Goal: Task Accomplishment & Management: Use online tool/utility

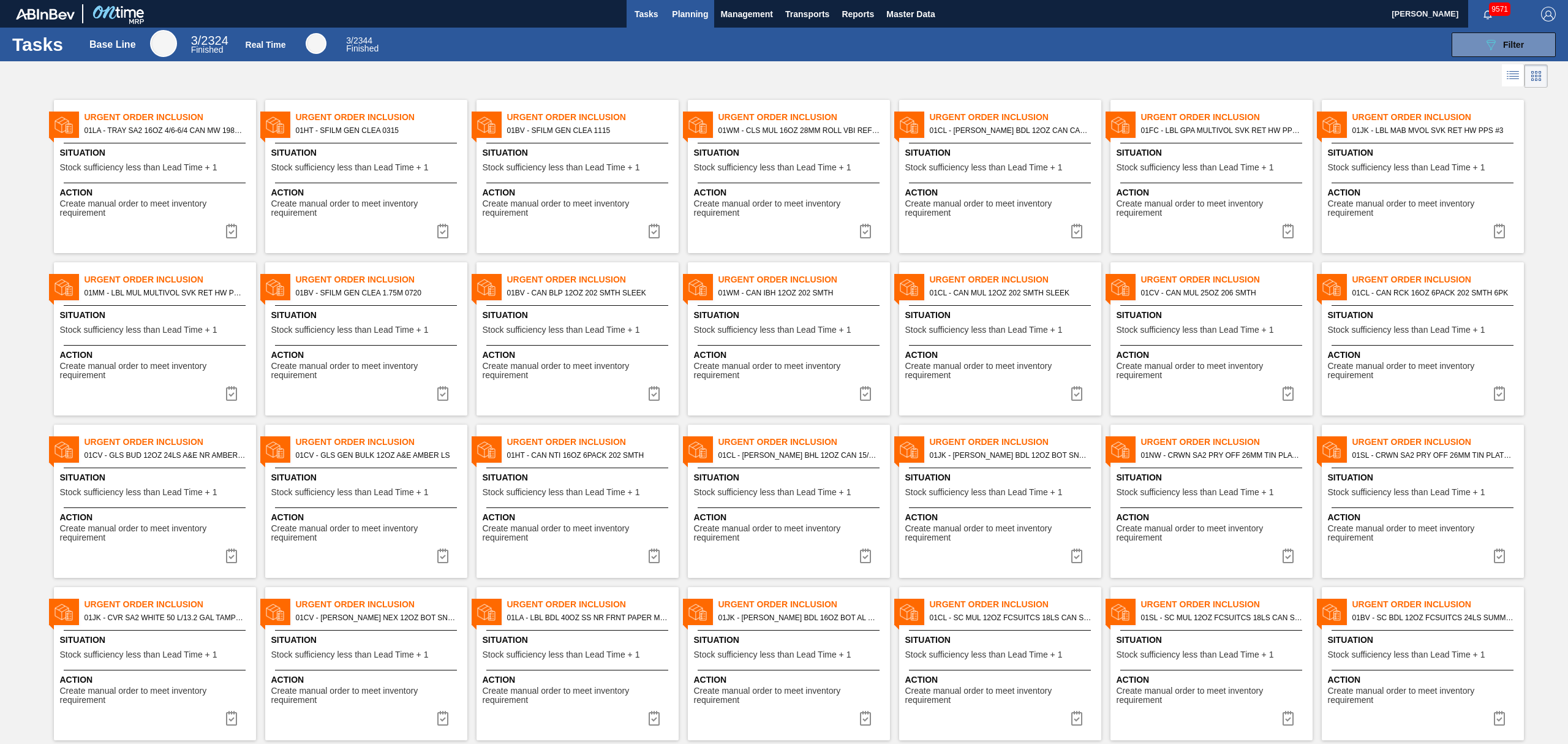
click at [692, 17] on span "Planning" at bounding box center [690, 14] width 36 height 15
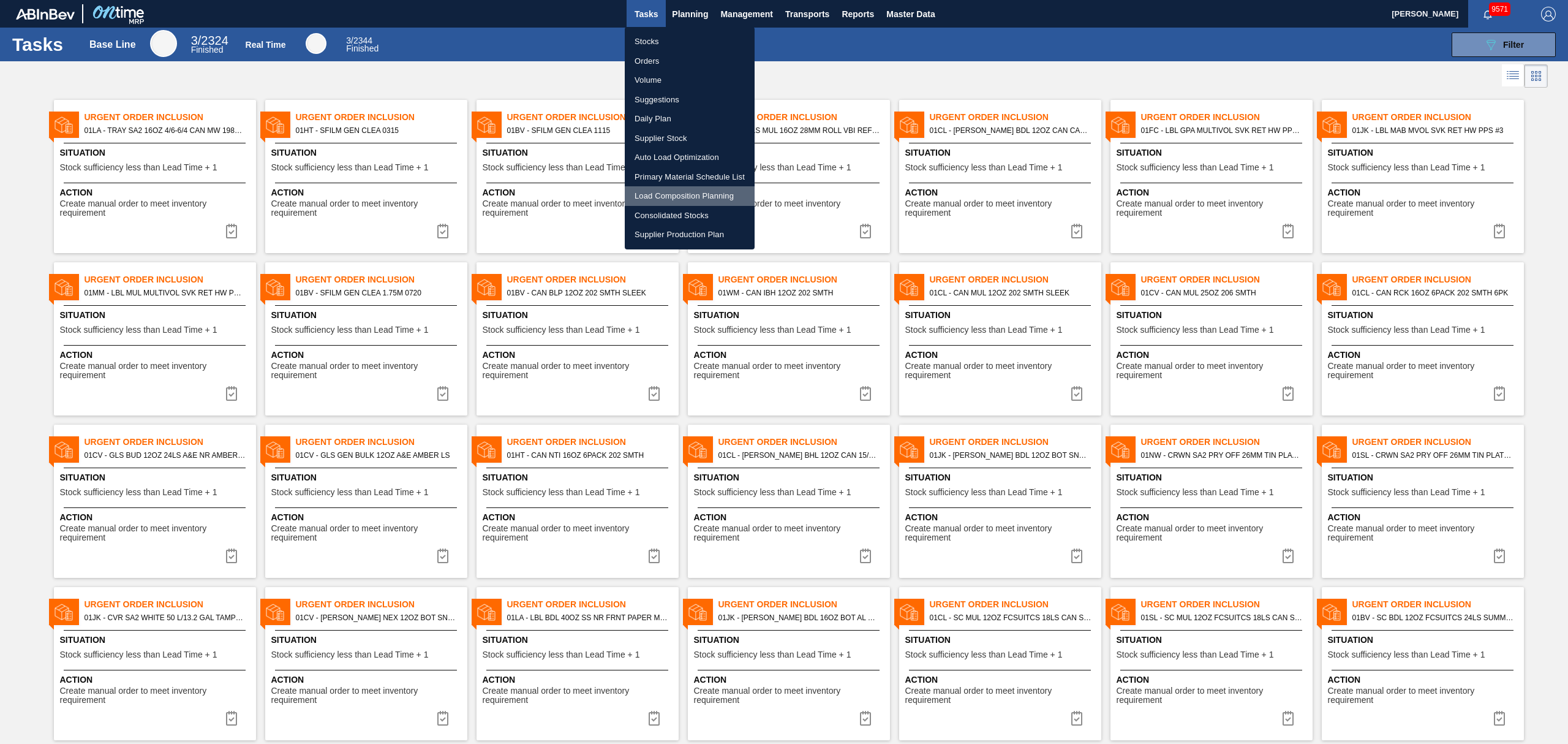
click at [692, 199] on li "Load Composition Planning" at bounding box center [690, 196] width 130 height 20
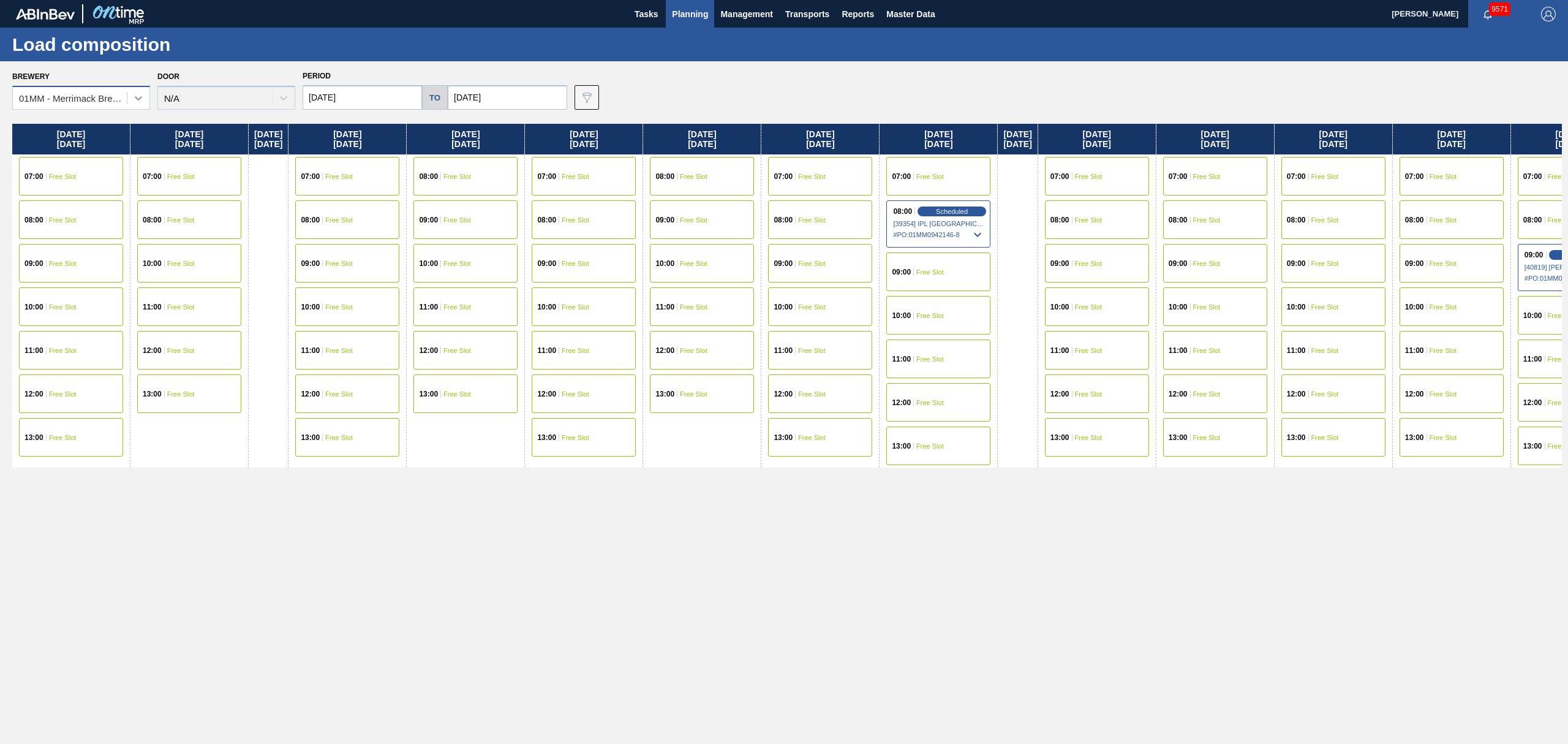
click at [131, 103] on div at bounding box center [138, 97] width 22 height 22
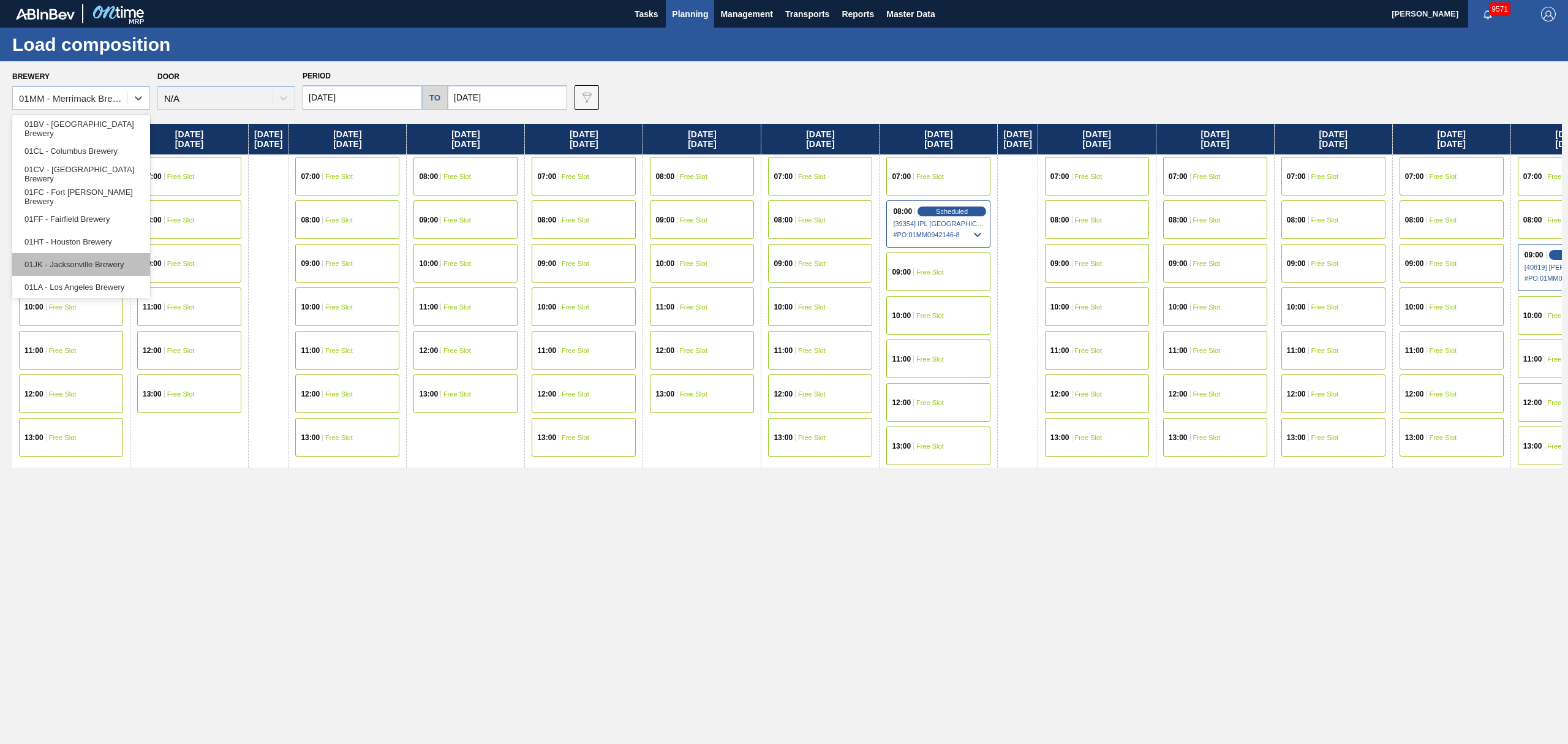
click at [91, 254] on div "01JK - Jacksonville Brewery" at bounding box center [81, 264] width 138 height 23
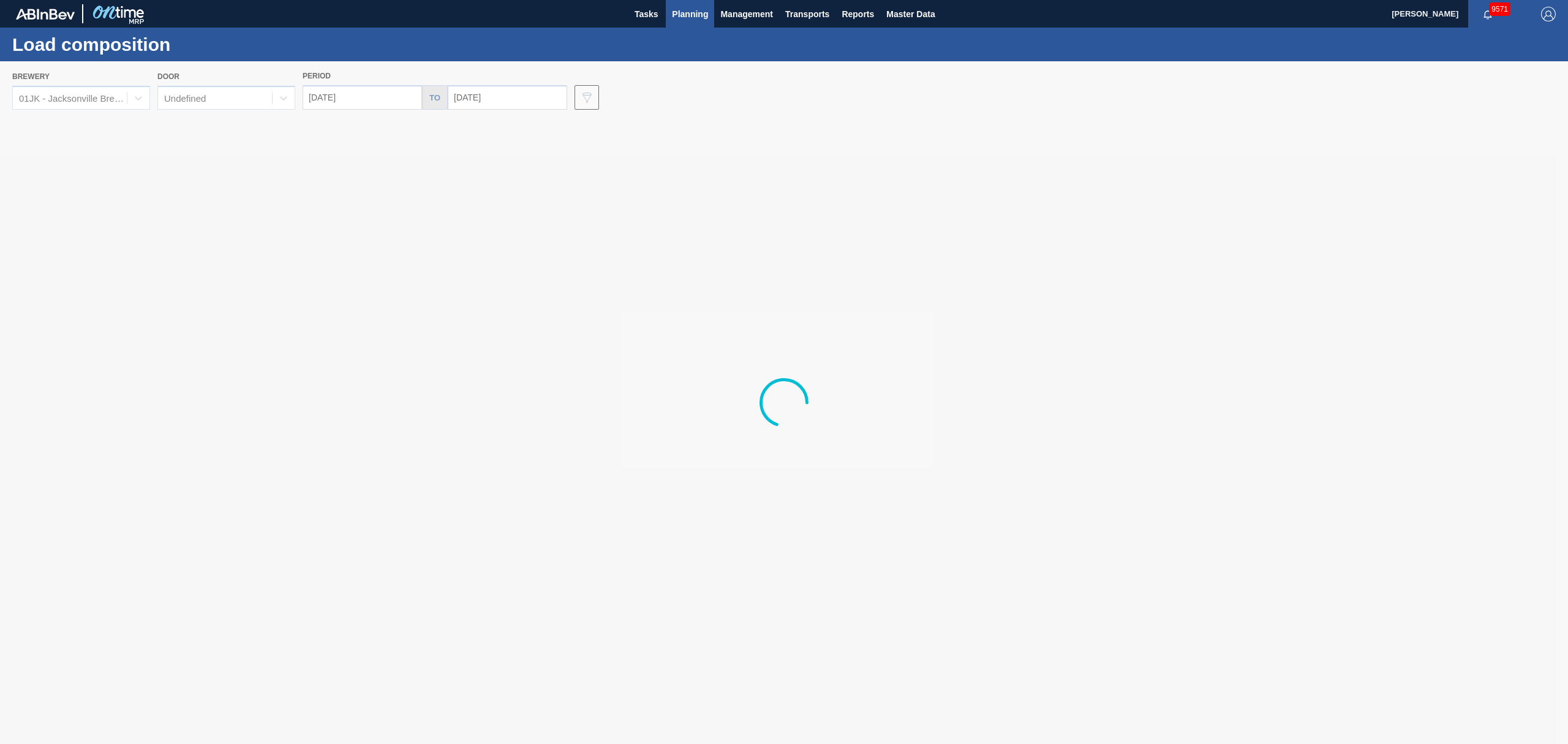
click at [403, 99] on div at bounding box center [784, 402] width 1568 height 682
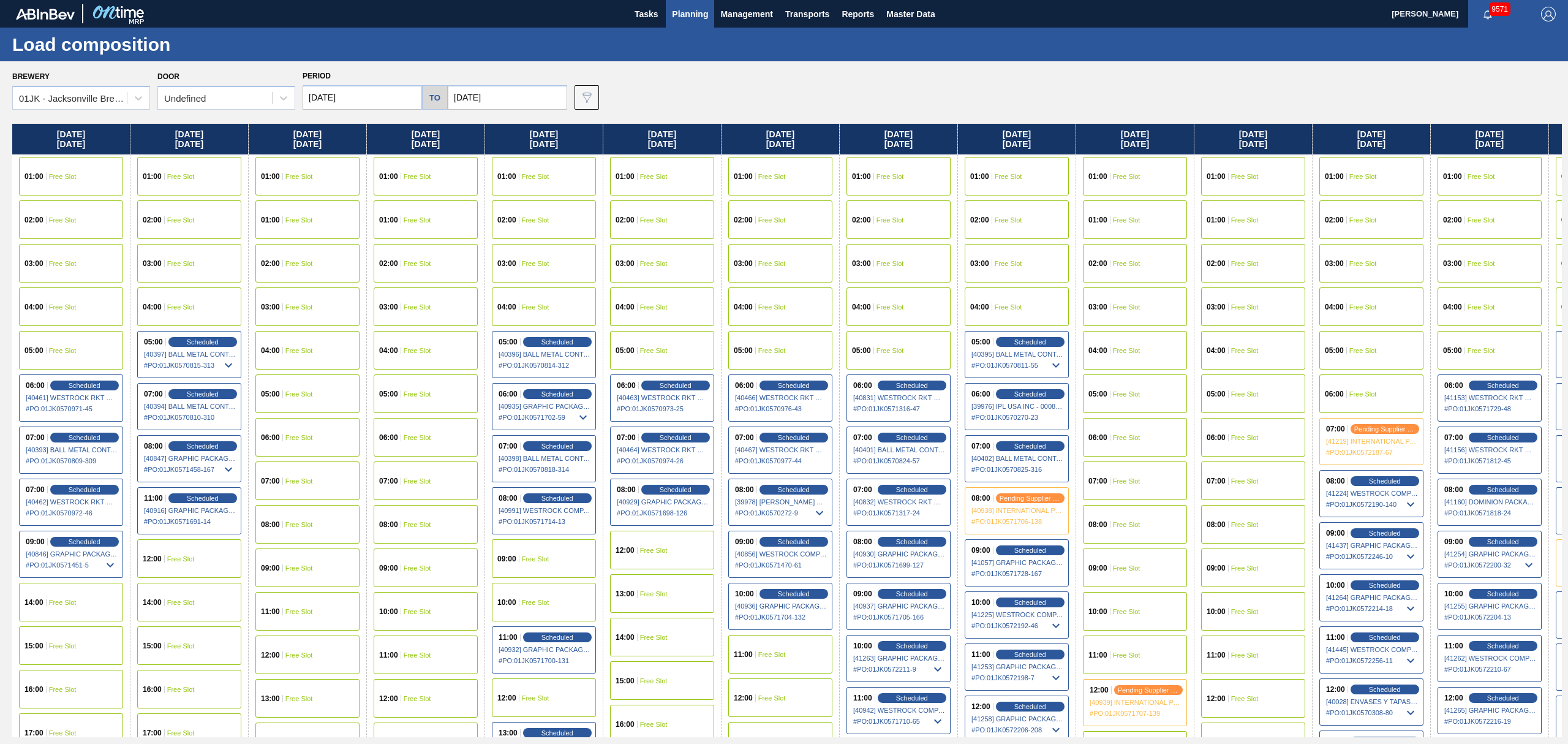
click at [375, 93] on input "08/07/2025" at bounding box center [362, 97] width 119 height 25
click at [333, 224] on div "18" at bounding box center [337, 225] width 17 height 17
type input "08/18/2025"
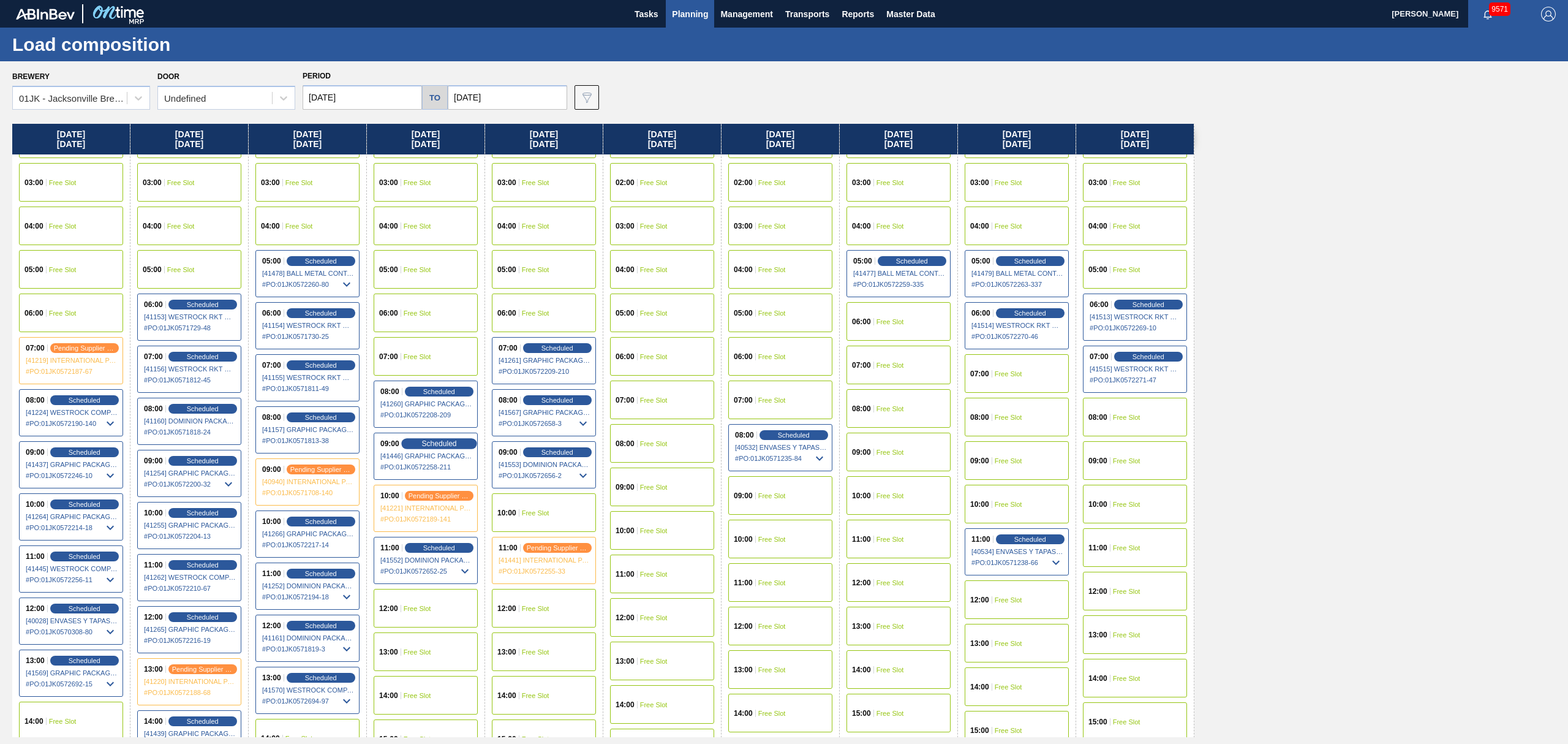
scroll to position [163, 0]
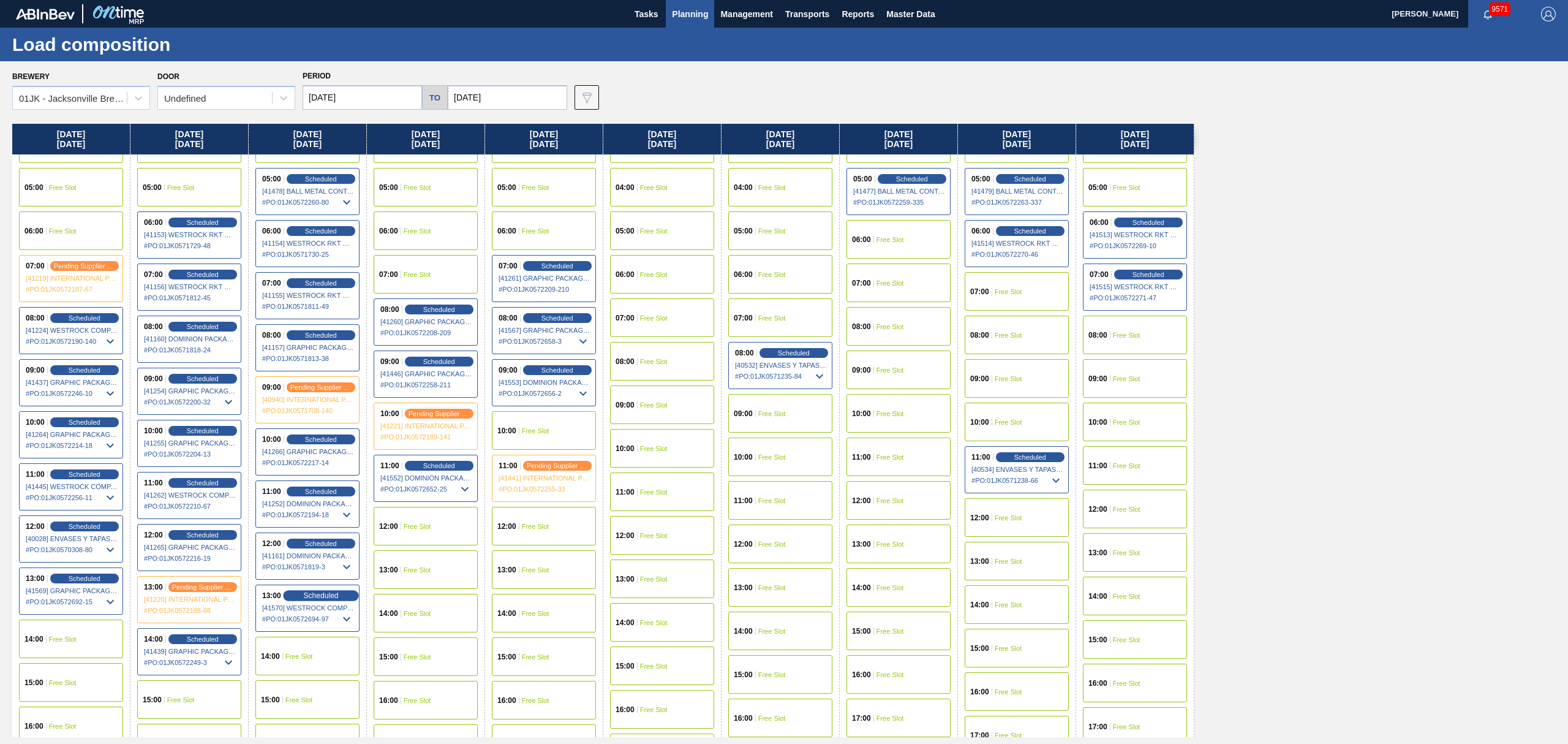
click at [338, 599] on span "Scheduled" at bounding box center [321, 595] width 35 height 8
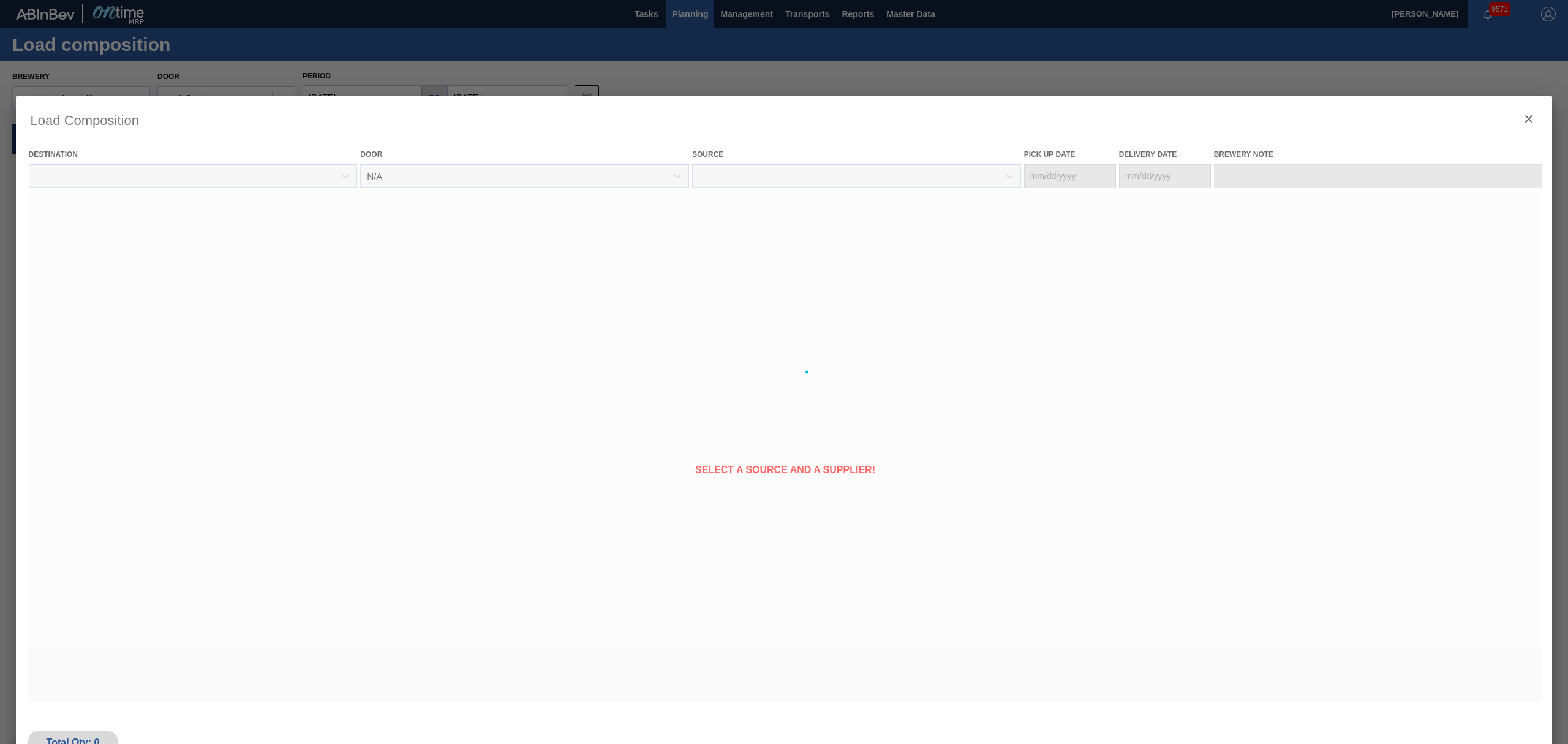
type Date "[DATE]"
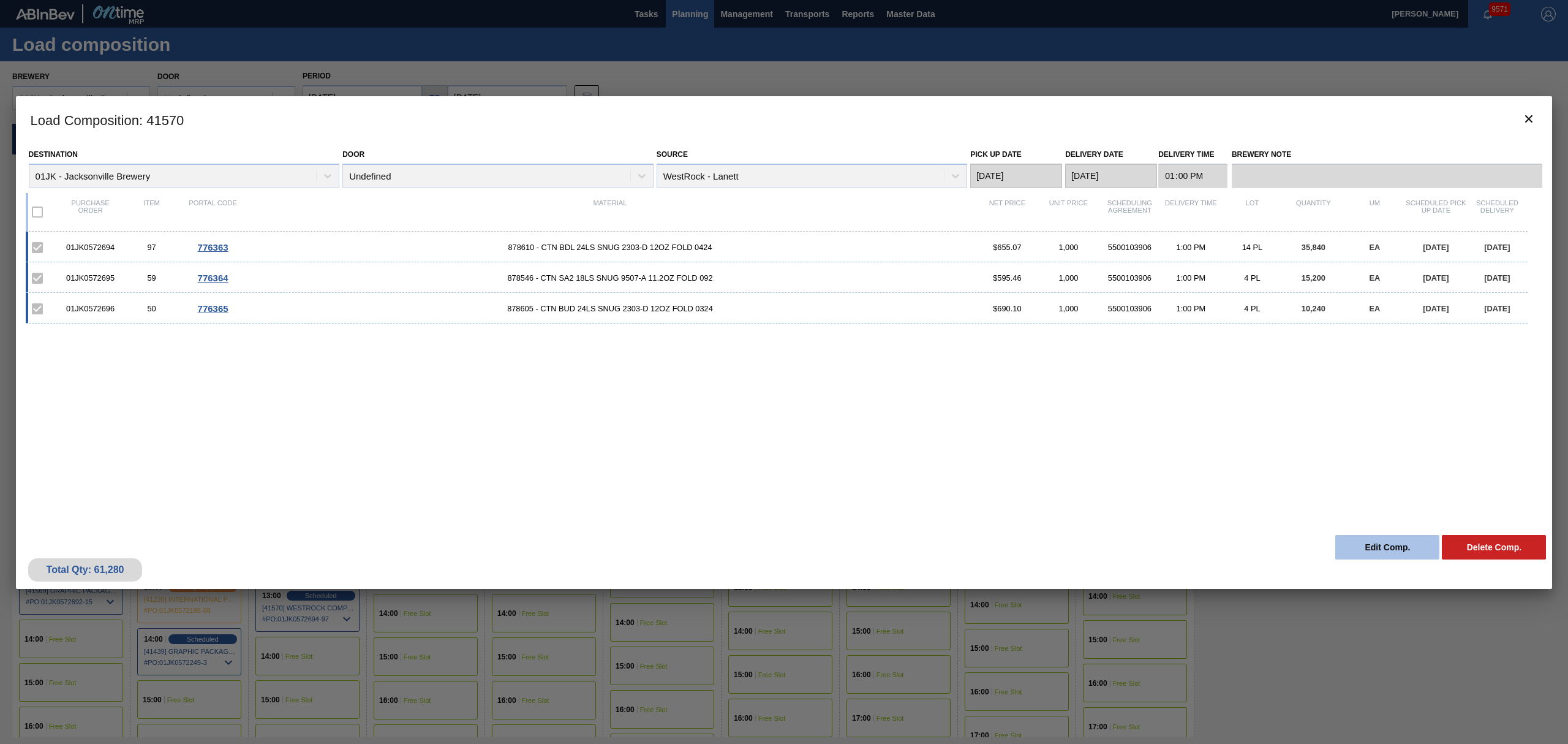
click at [1365, 552] on button "Edit Comp." at bounding box center [1387, 547] width 104 height 25
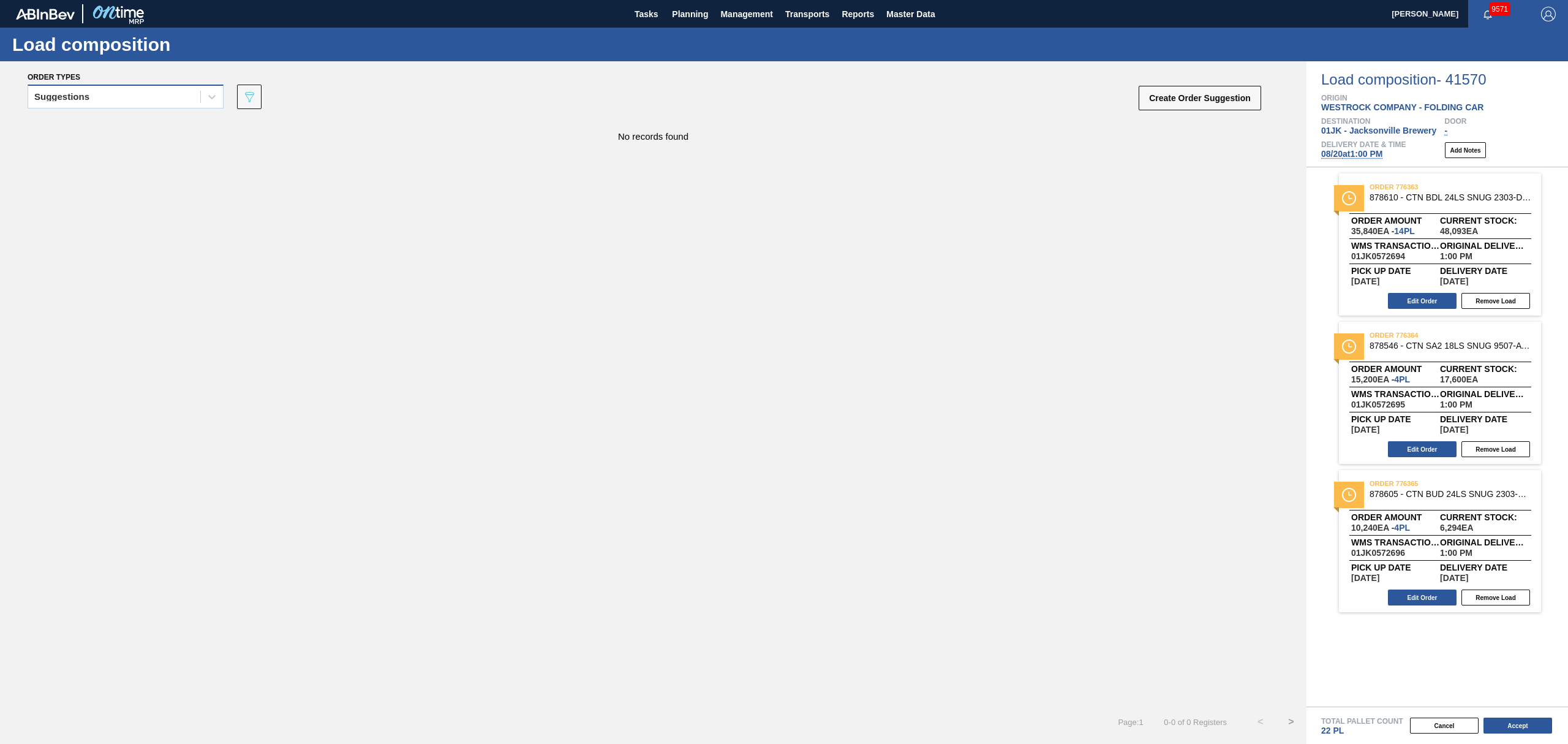
drag, startPoint x: 54, startPoint y: 95, endPoint x: 64, endPoint y: 95, distance: 10.0
click at [58, 95] on div "Suggestions" at bounding box center [62, 97] width 55 height 9
click at [84, 123] on div "Awaiting load composition" at bounding box center [126, 127] width 196 height 23
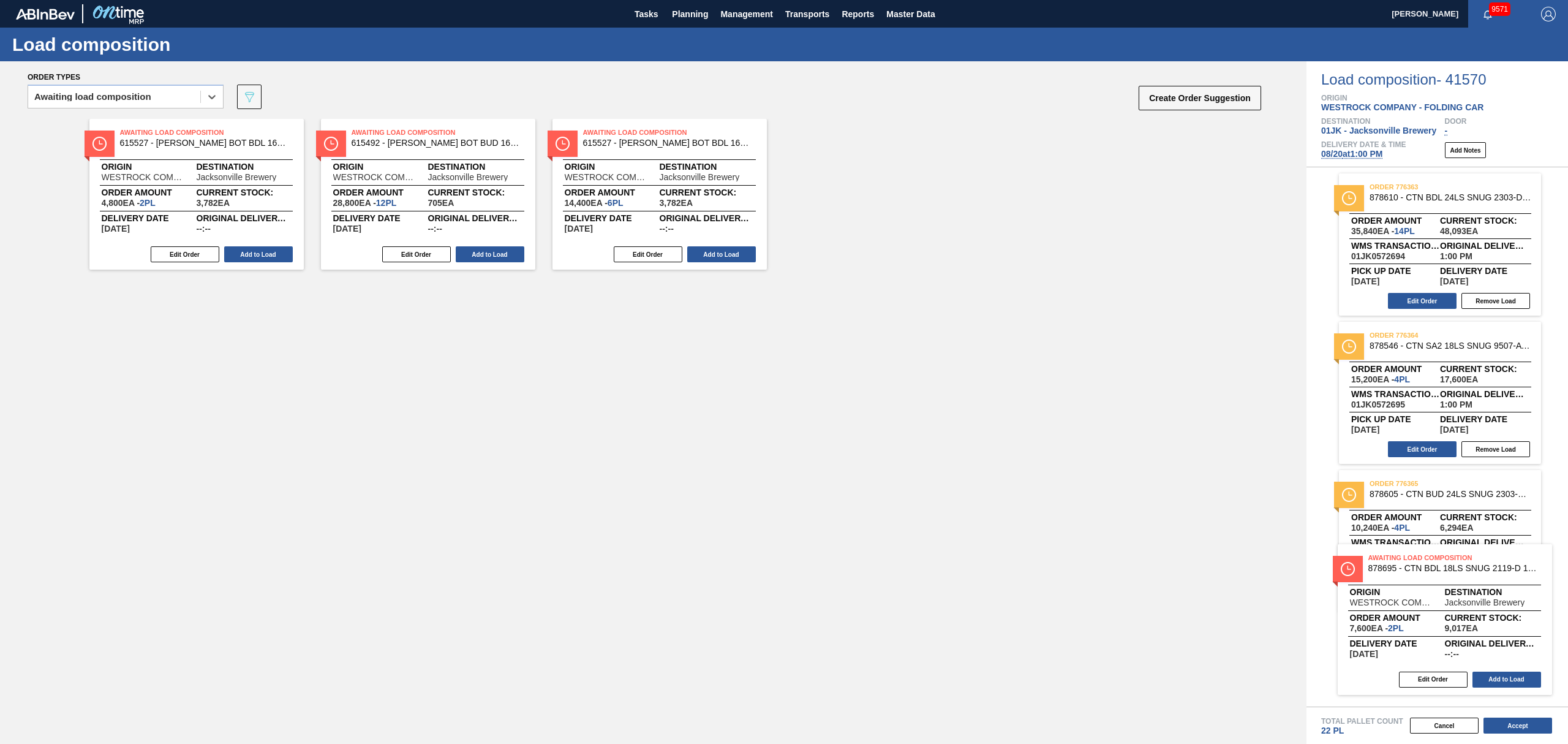
drag, startPoint x: 1282, startPoint y: 429, endPoint x: 1479, endPoint y: 572, distance: 243.4
click at [1479, 572] on div "Order types option Awaiting load composition, selected. Select is focused ,type…" at bounding box center [784, 402] width 1568 height 682
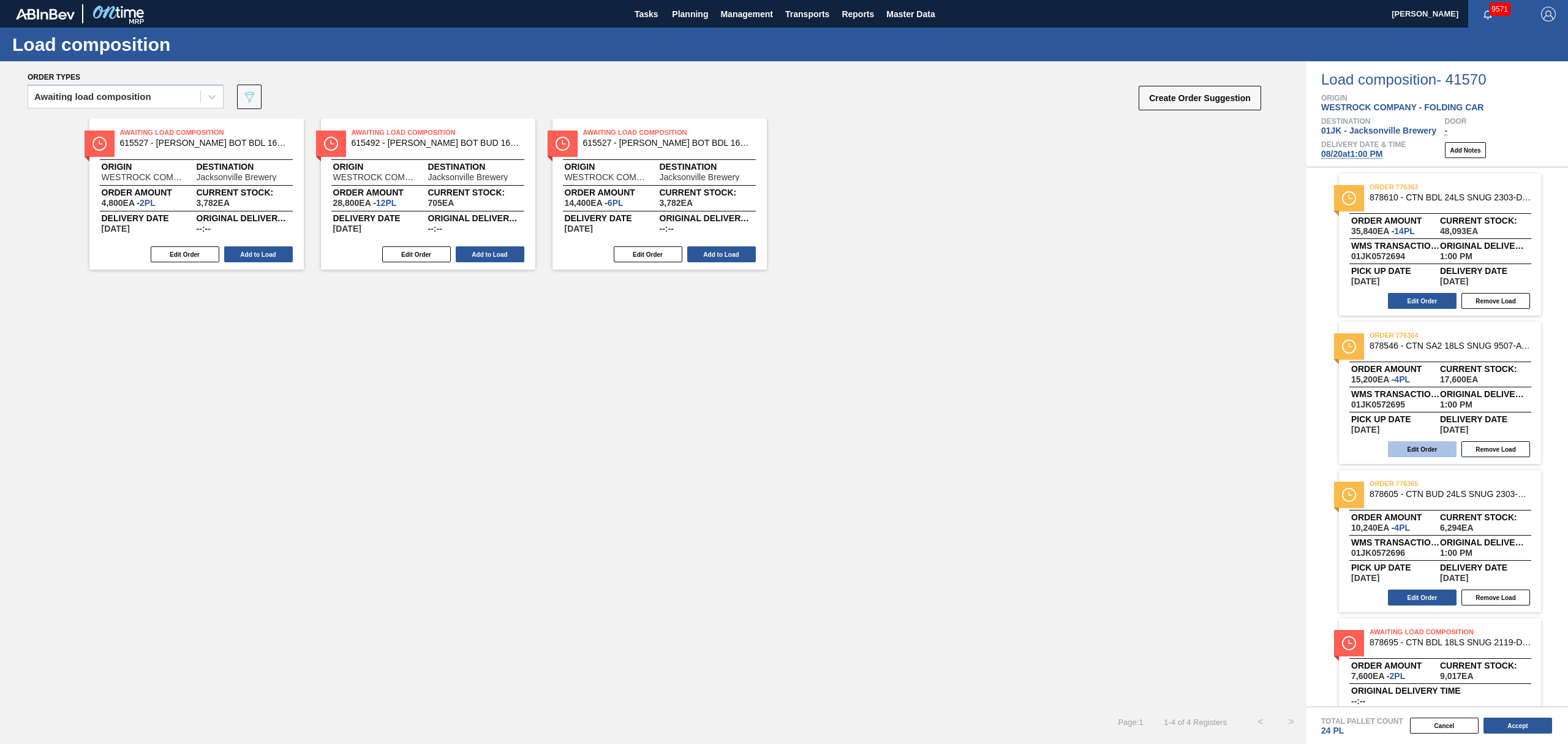
click at [1427, 457] on button "Edit Order" at bounding box center [1422, 449] width 69 height 16
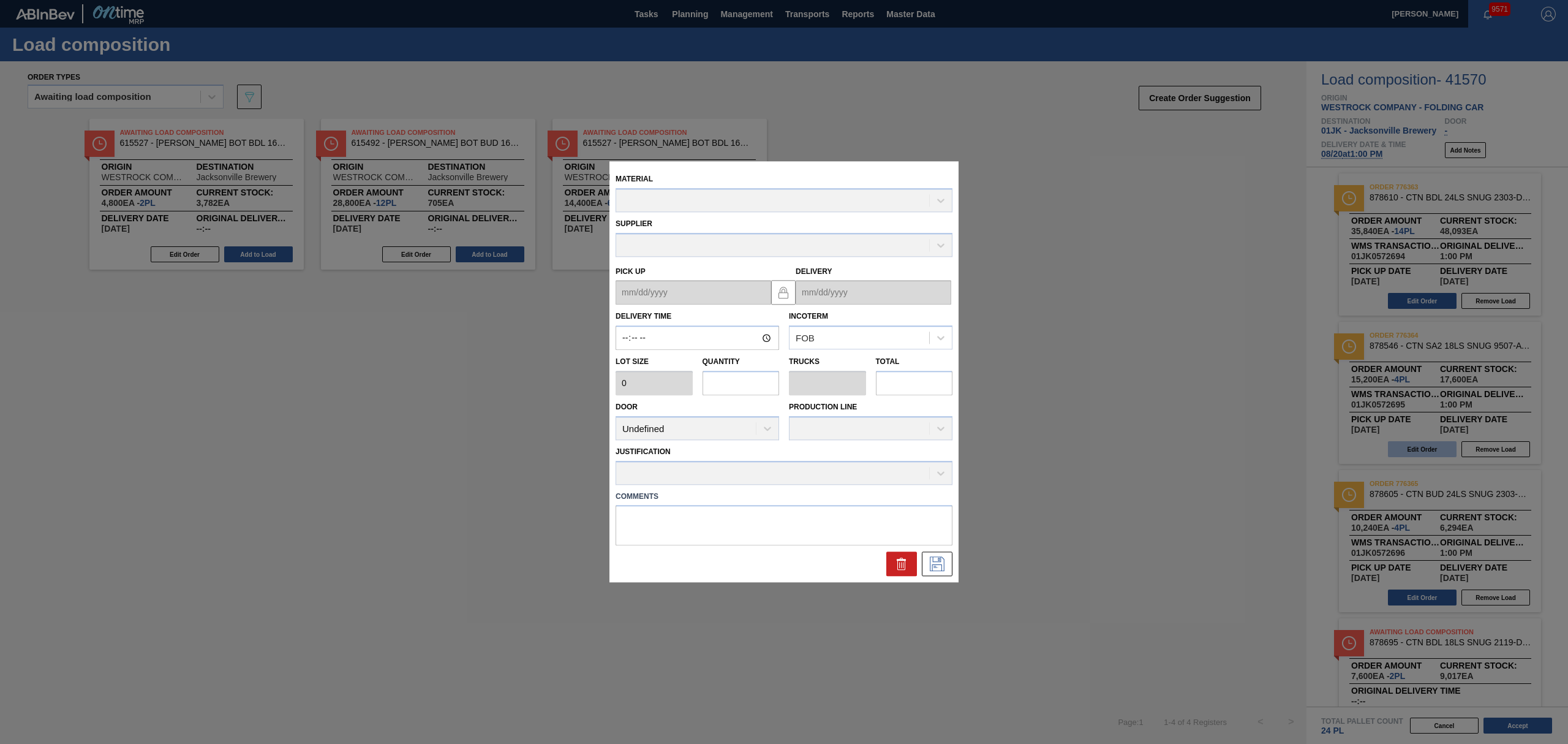
type input "13:00:00"
type input "3,800"
type input "4"
type input "0.182"
type input "15,200"
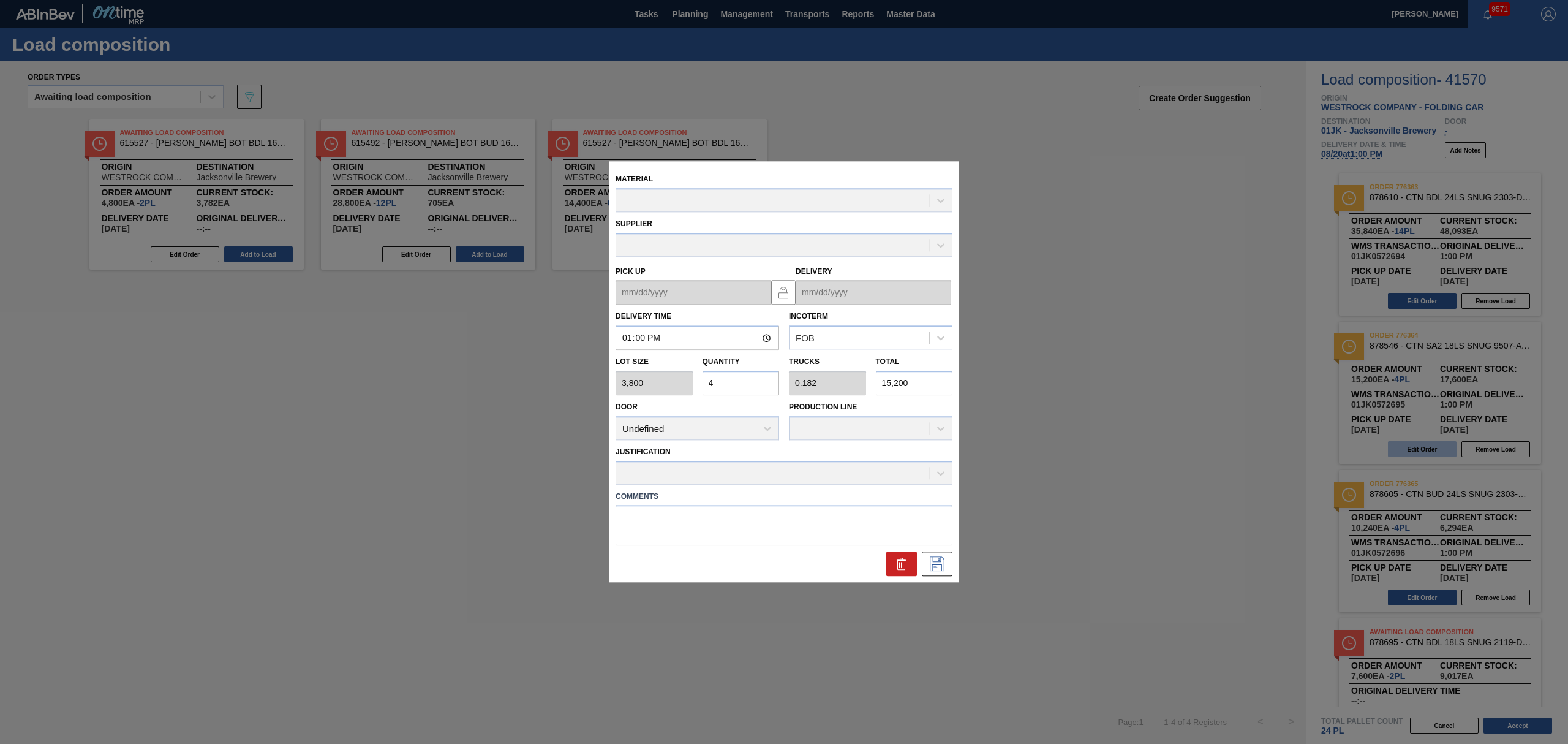
type up "[DATE]"
type input "[DATE]"
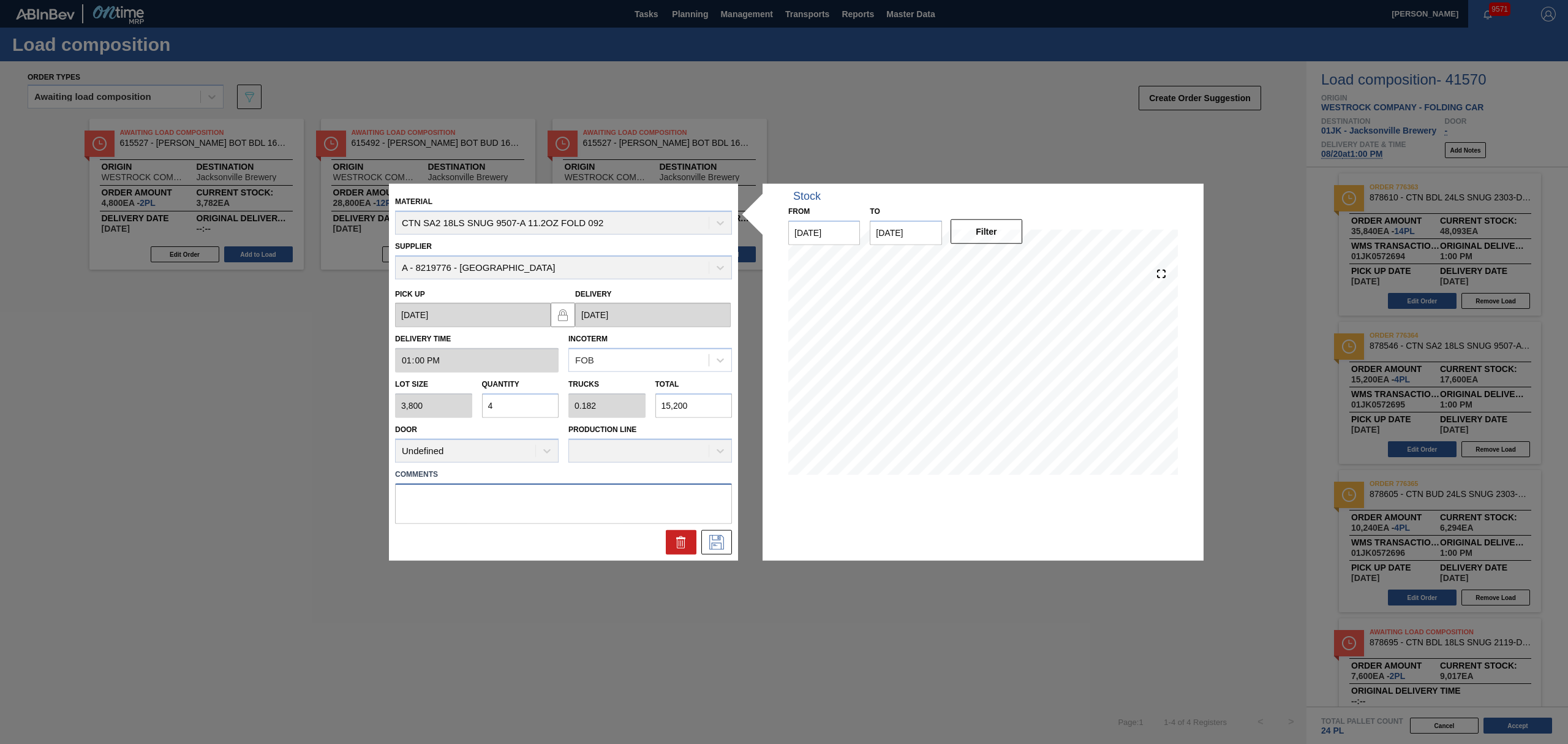
click at [468, 499] on textarea at bounding box center [563, 503] width 337 height 40
type textarea "T"
type textarea "TAIL, DROP"
click at [719, 543] on icon at bounding box center [717, 541] width 20 height 15
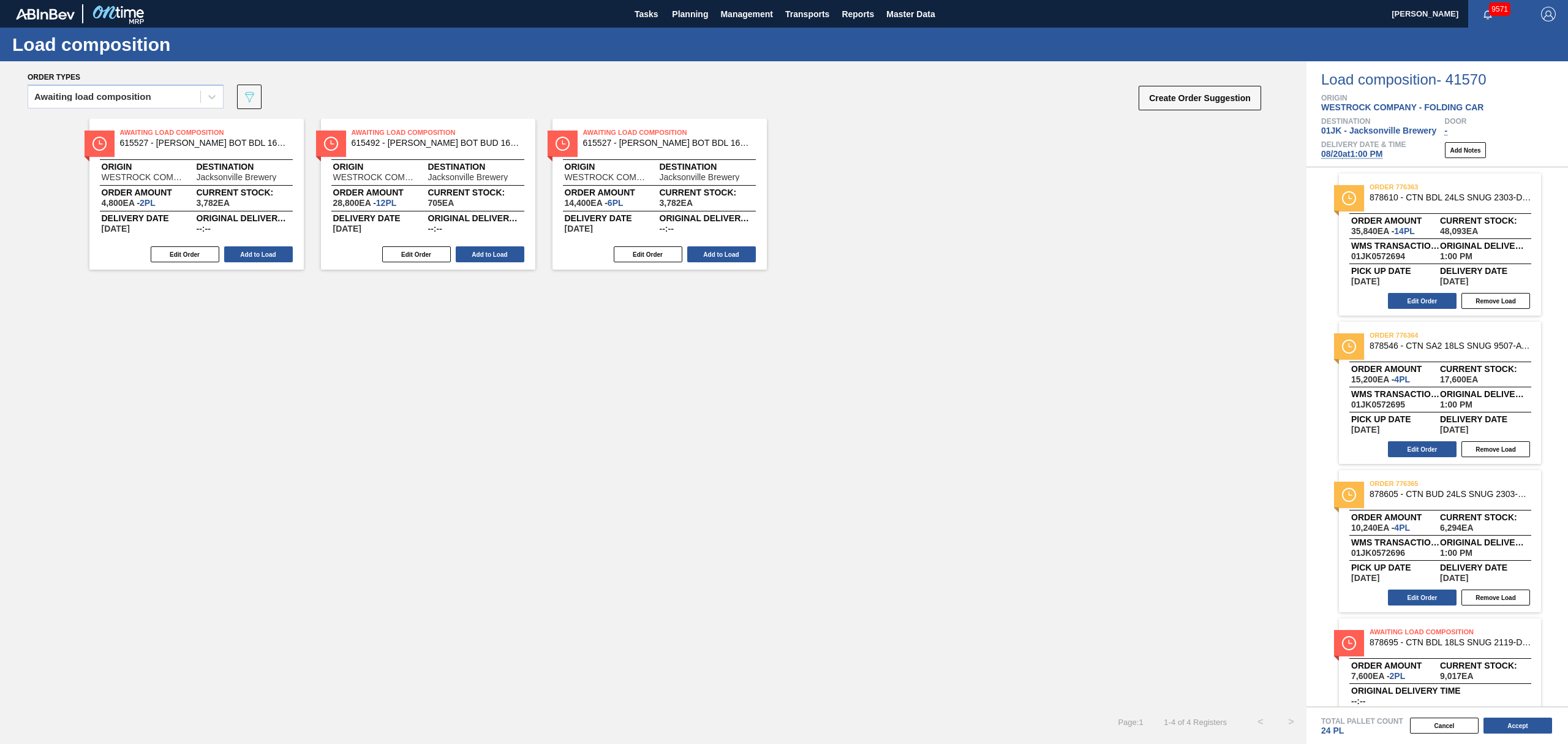
scroll to position [61, 0]
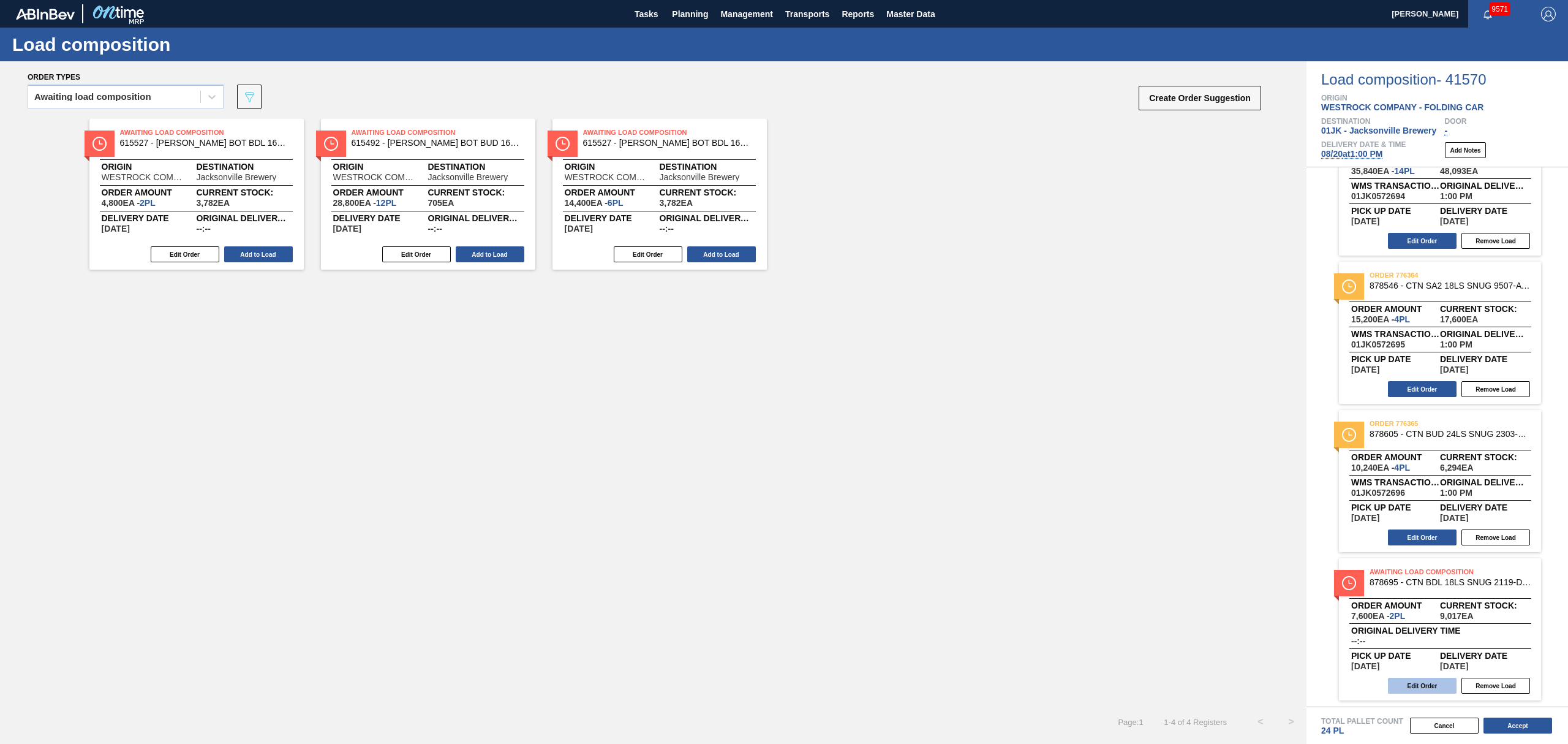
click at [1441, 684] on button "Edit Order" at bounding box center [1422, 686] width 69 height 16
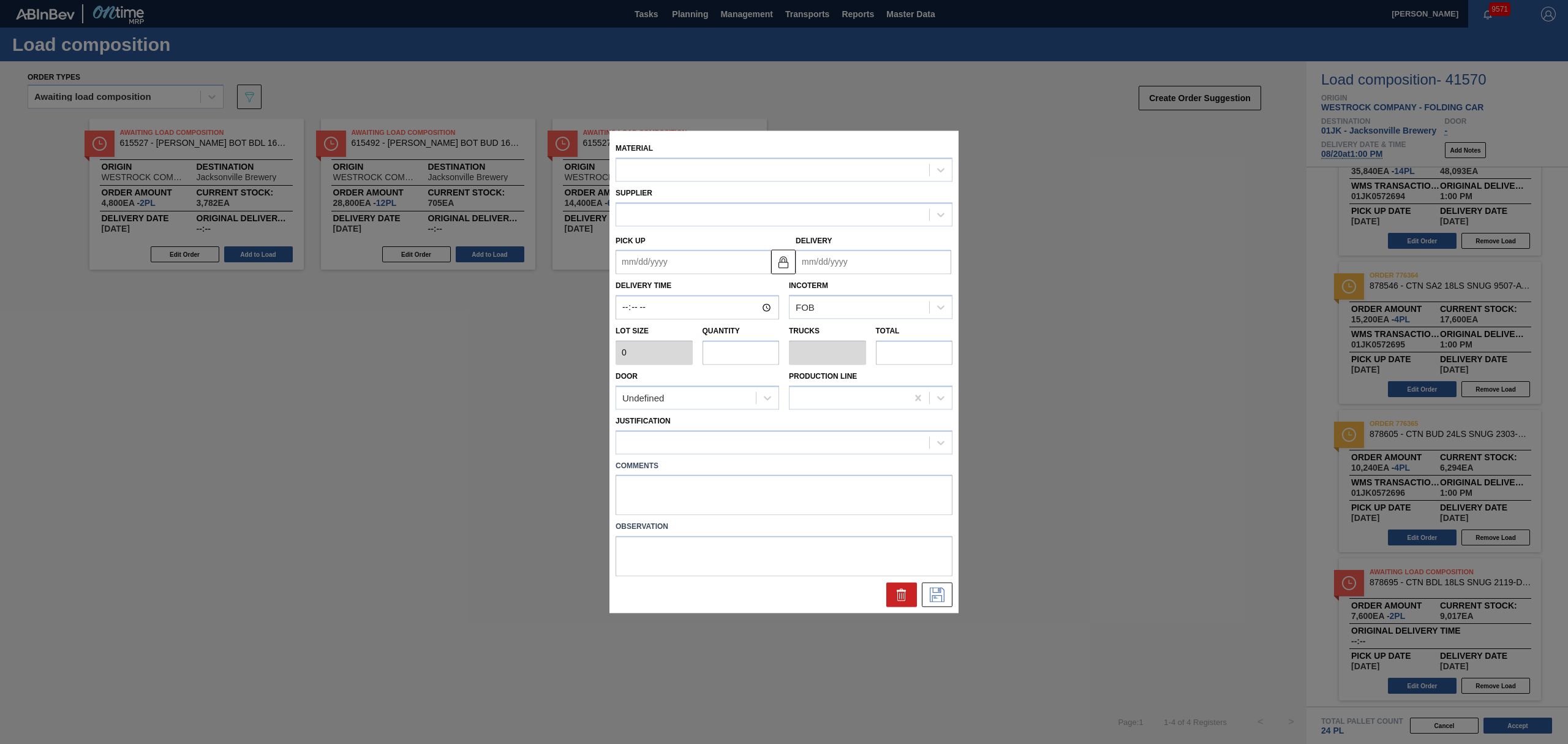
type input "3,800"
type input "2"
type input "0.077"
type input "7,600"
type up "[DATE]"
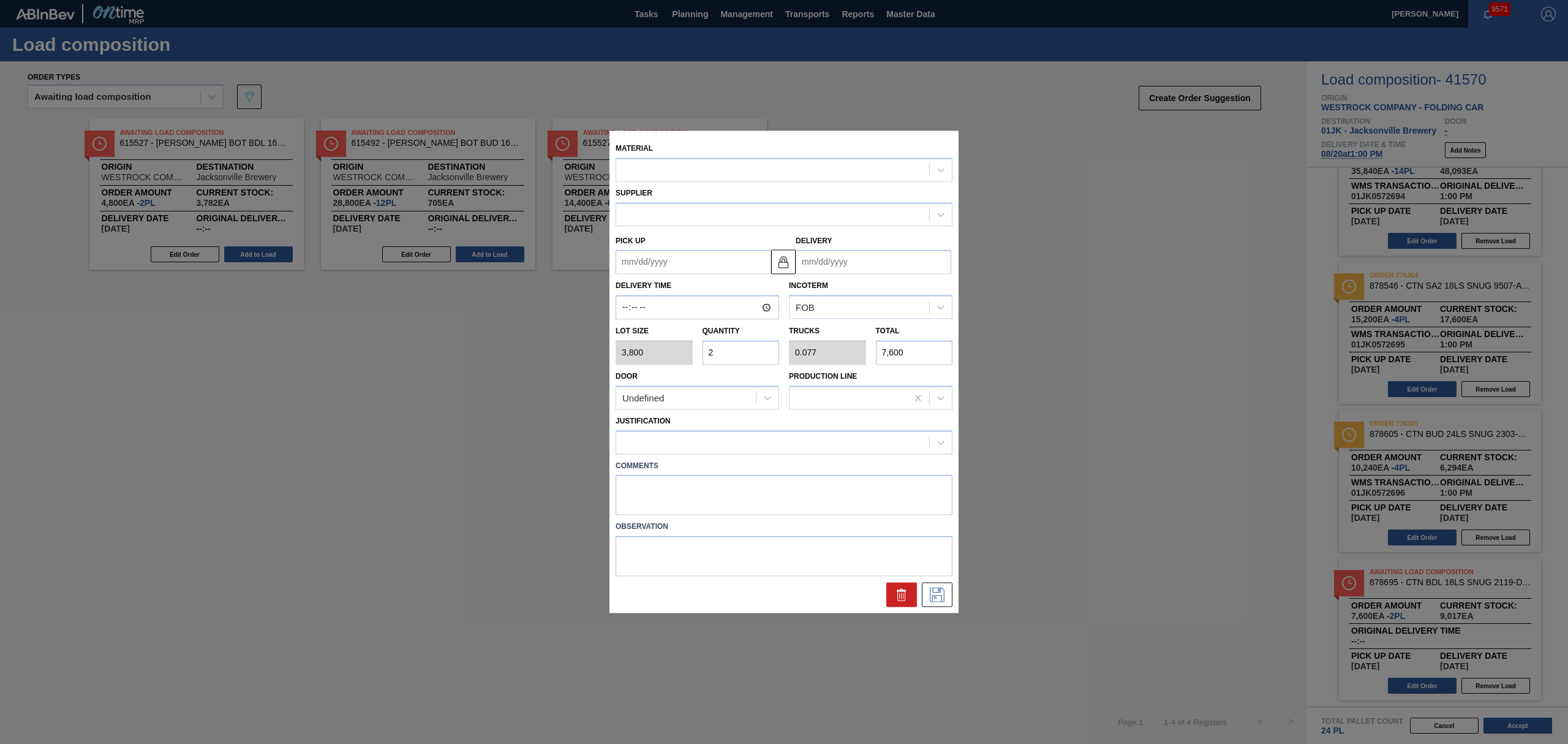
type input "[DATE]"
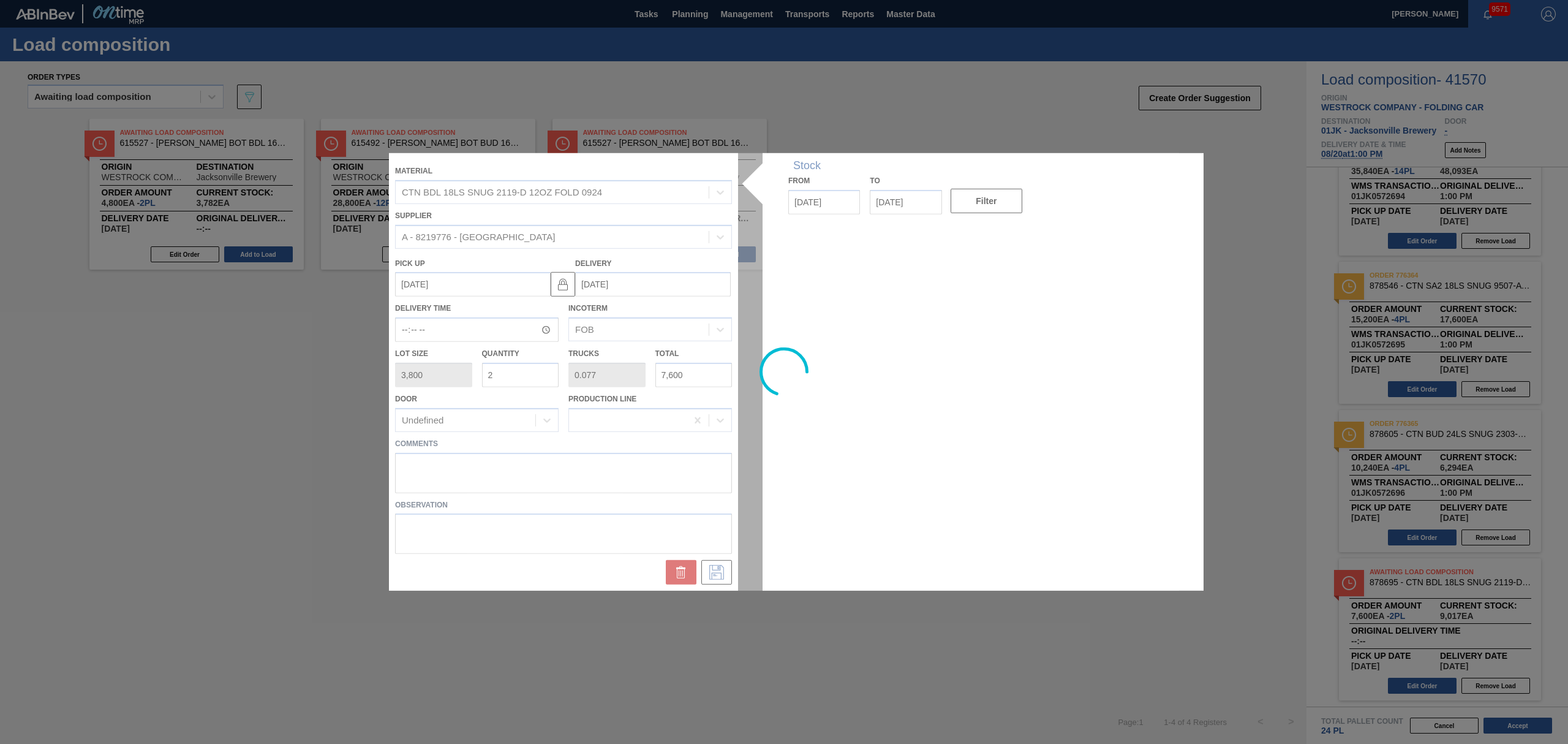
click at [500, 458] on div at bounding box center [784, 372] width 790 height 437
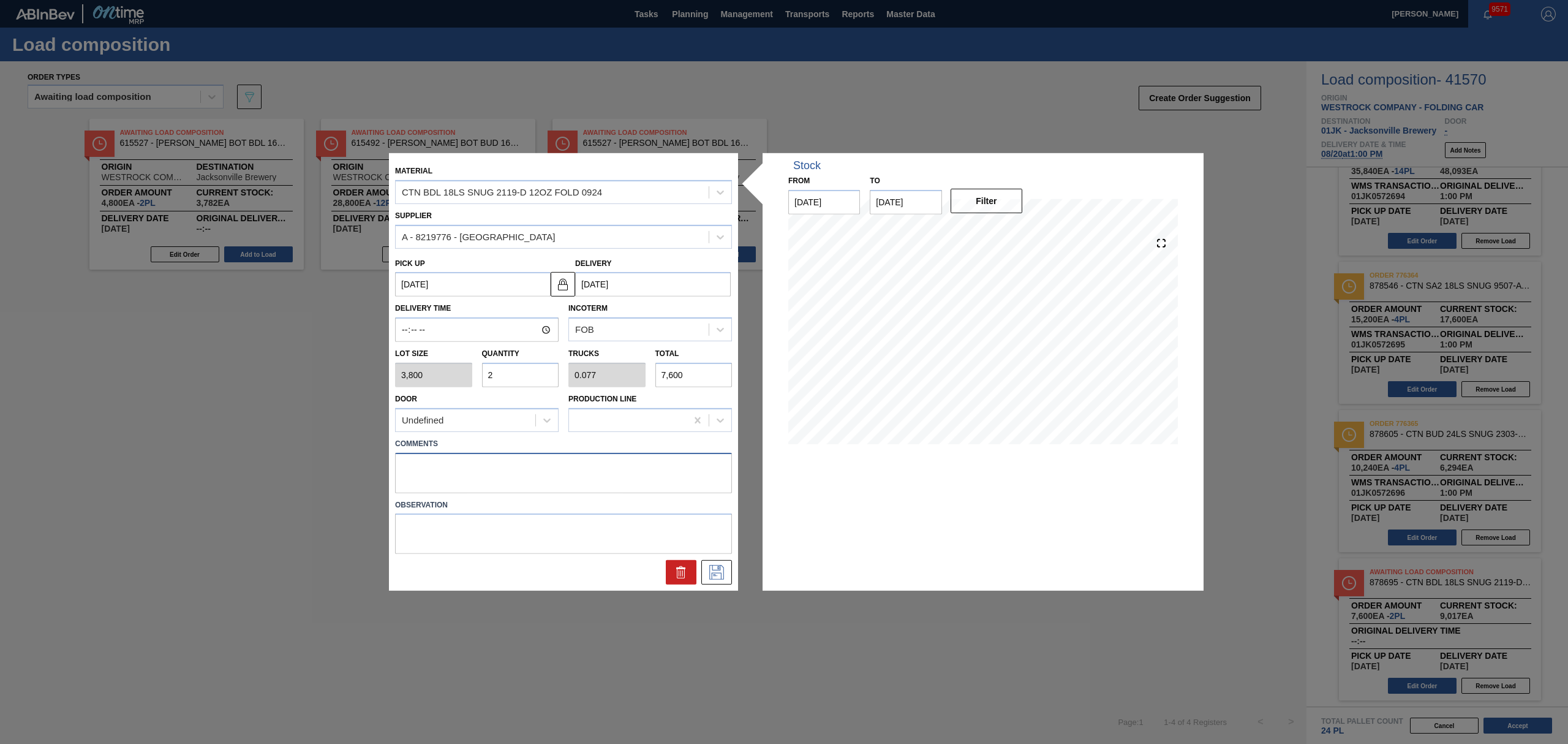
click at [472, 470] on textarea at bounding box center [563, 472] width 337 height 40
type textarea "M2, DROP"
click at [725, 569] on icon at bounding box center [717, 572] width 20 height 15
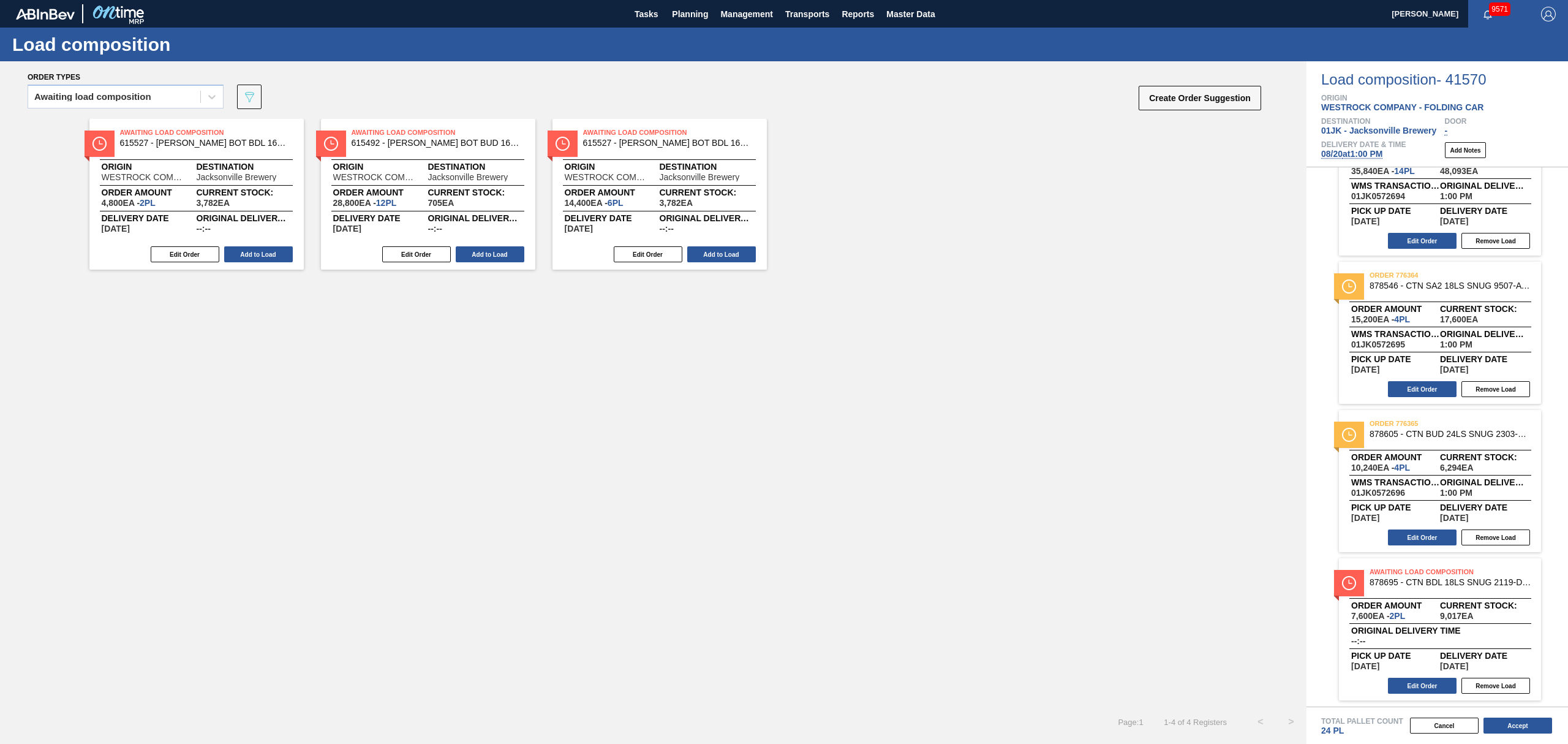
scroll to position [0, 0]
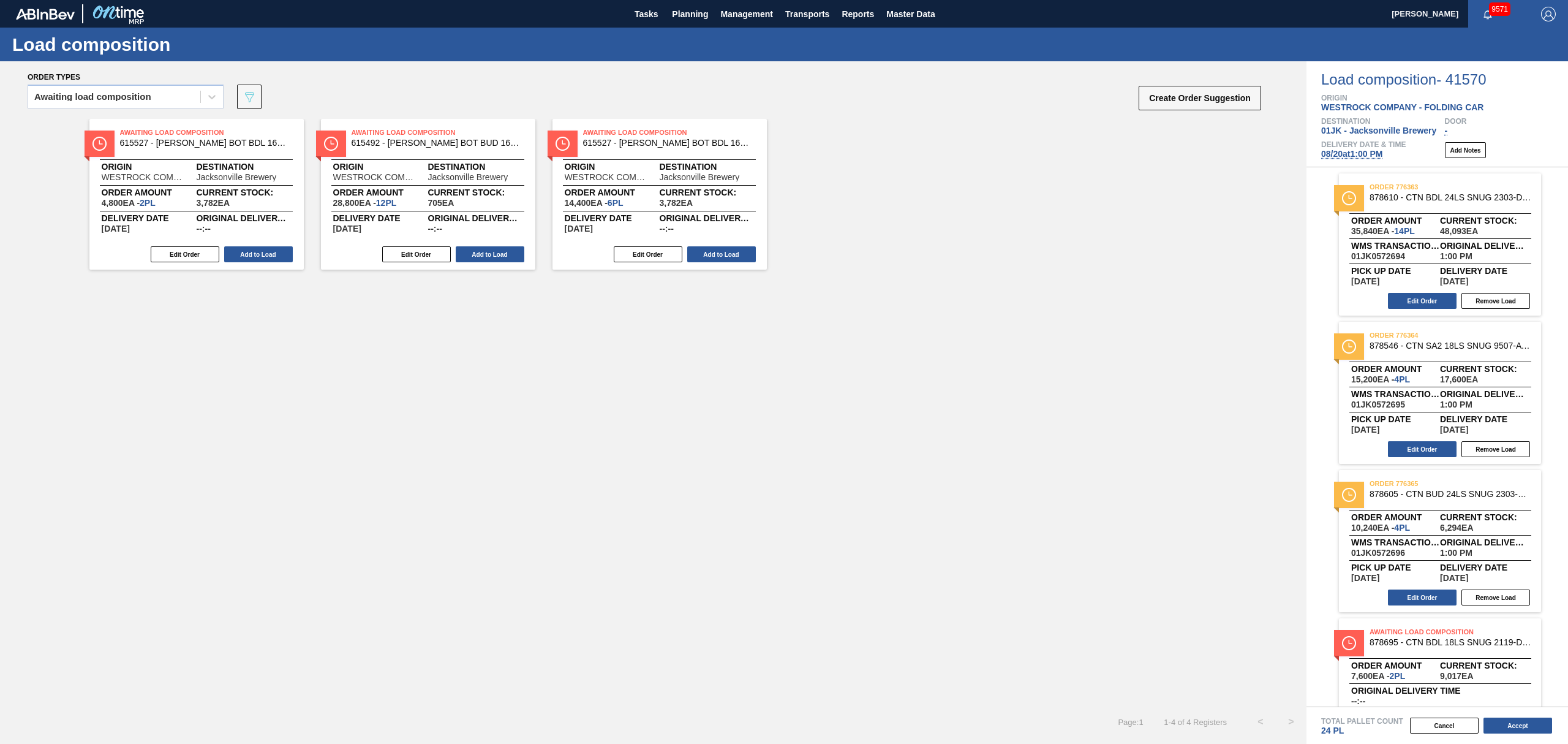
click at [1417, 292] on div "order 776363 878610 - CTN BDL 24LS SNUG 2303-D 12OZ FOLD 0424 Order amount 35,8…" at bounding box center [1439, 244] width 202 height 142
click at [1404, 302] on button "Edit Order" at bounding box center [1422, 301] width 69 height 16
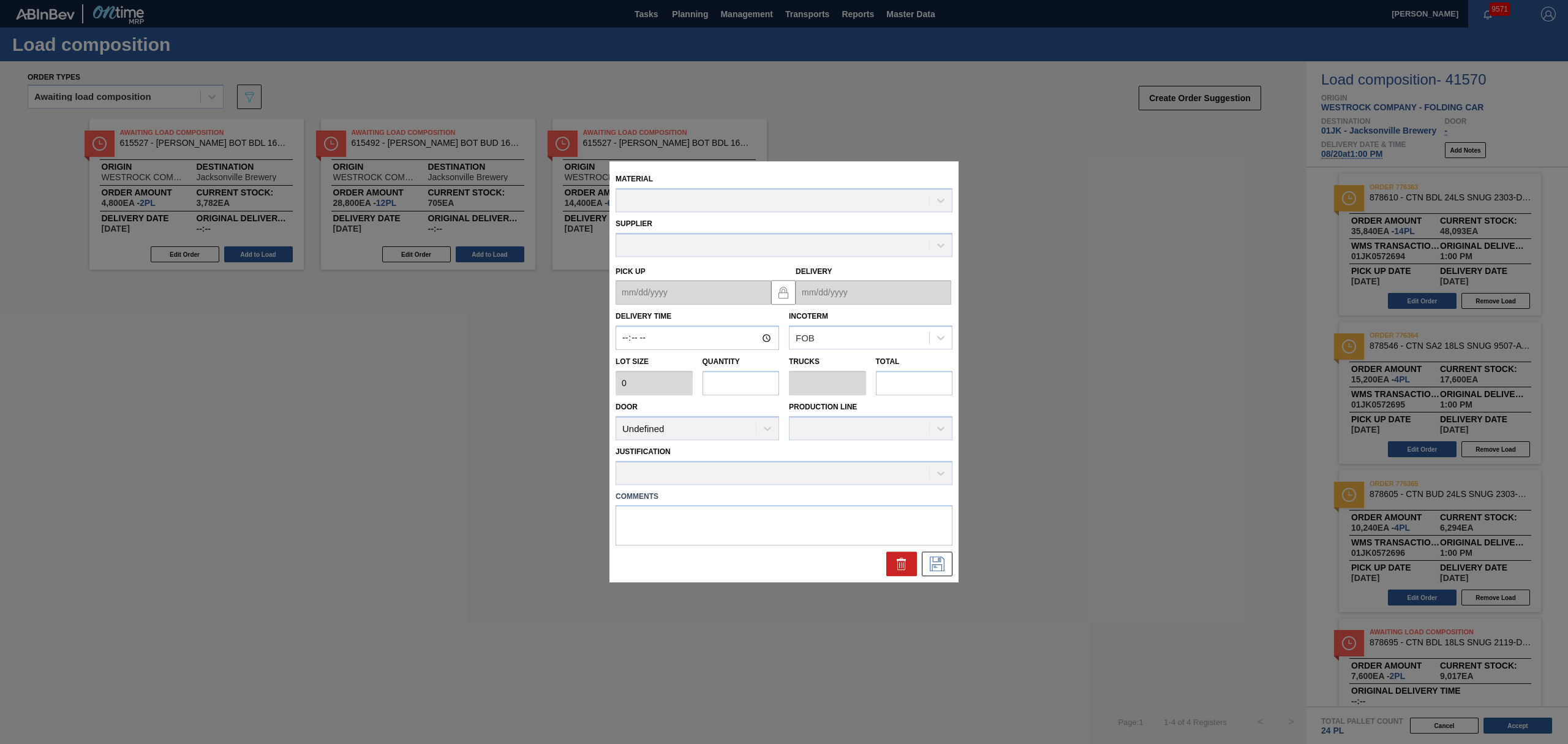
type input "13:00:00"
type input "2,560"
type input "14"
type input "0.636"
type input "35,840"
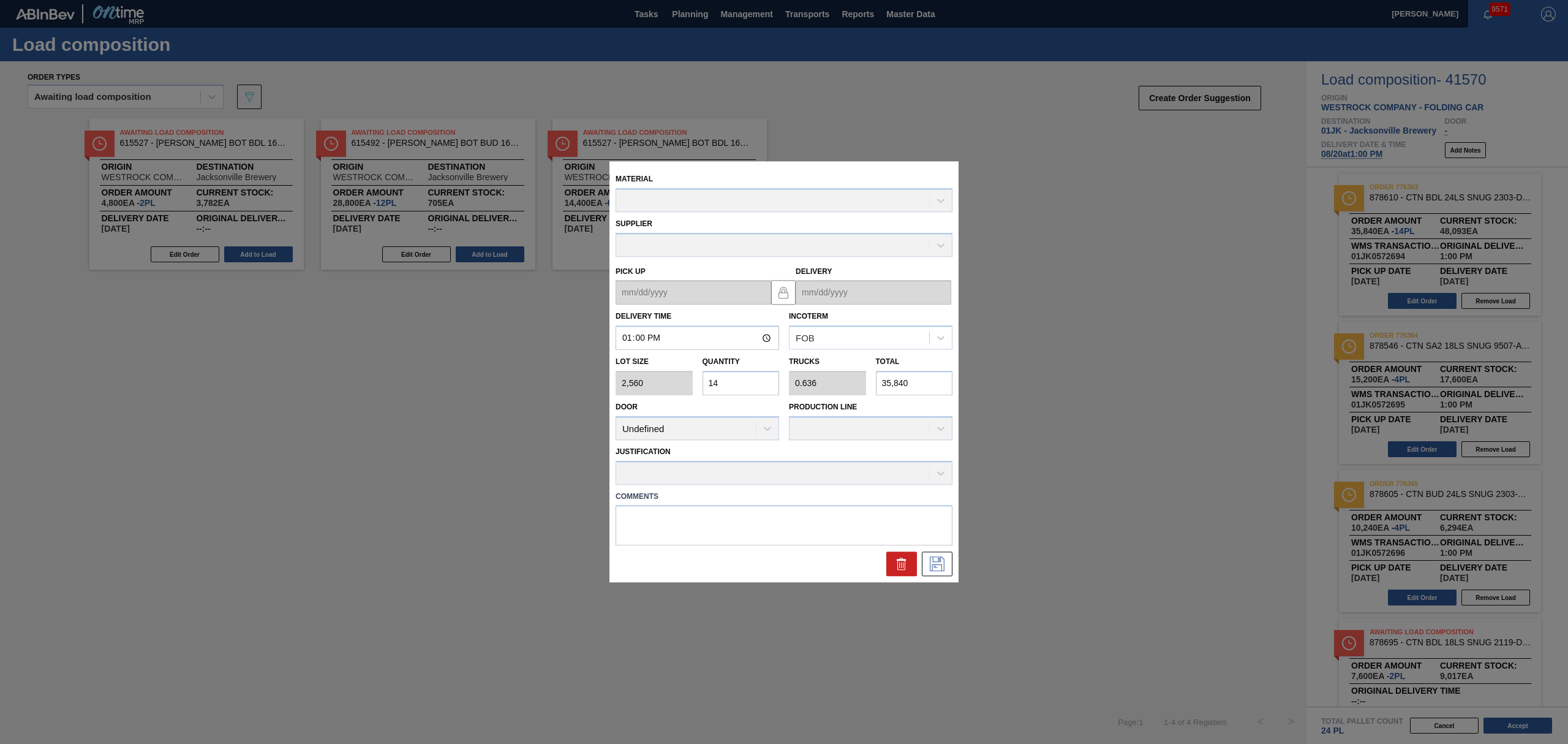
type up "[DATE]"
type input "[DATE]"
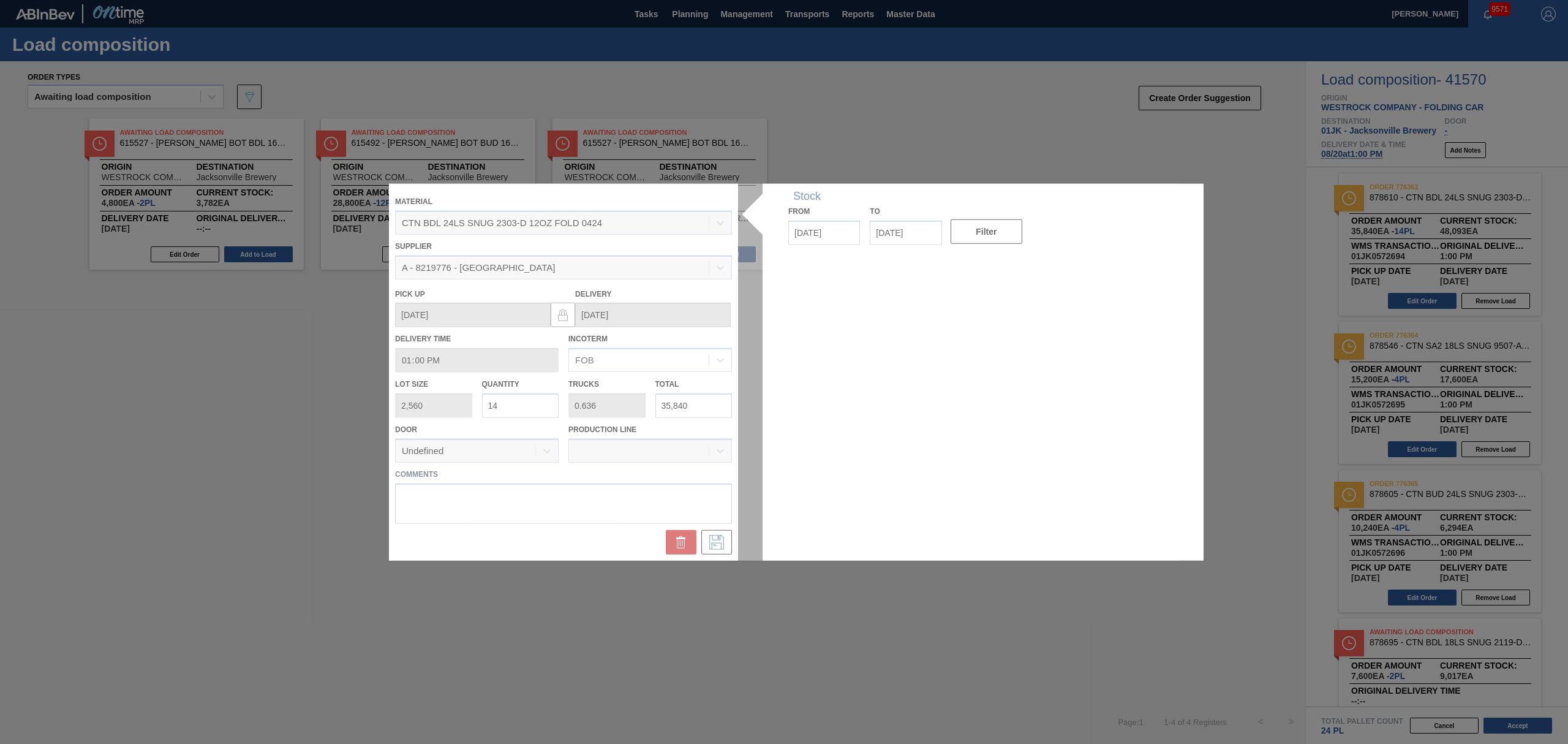
click at [623, 500] on div at bounding box center [784, 372] width 790 height 377
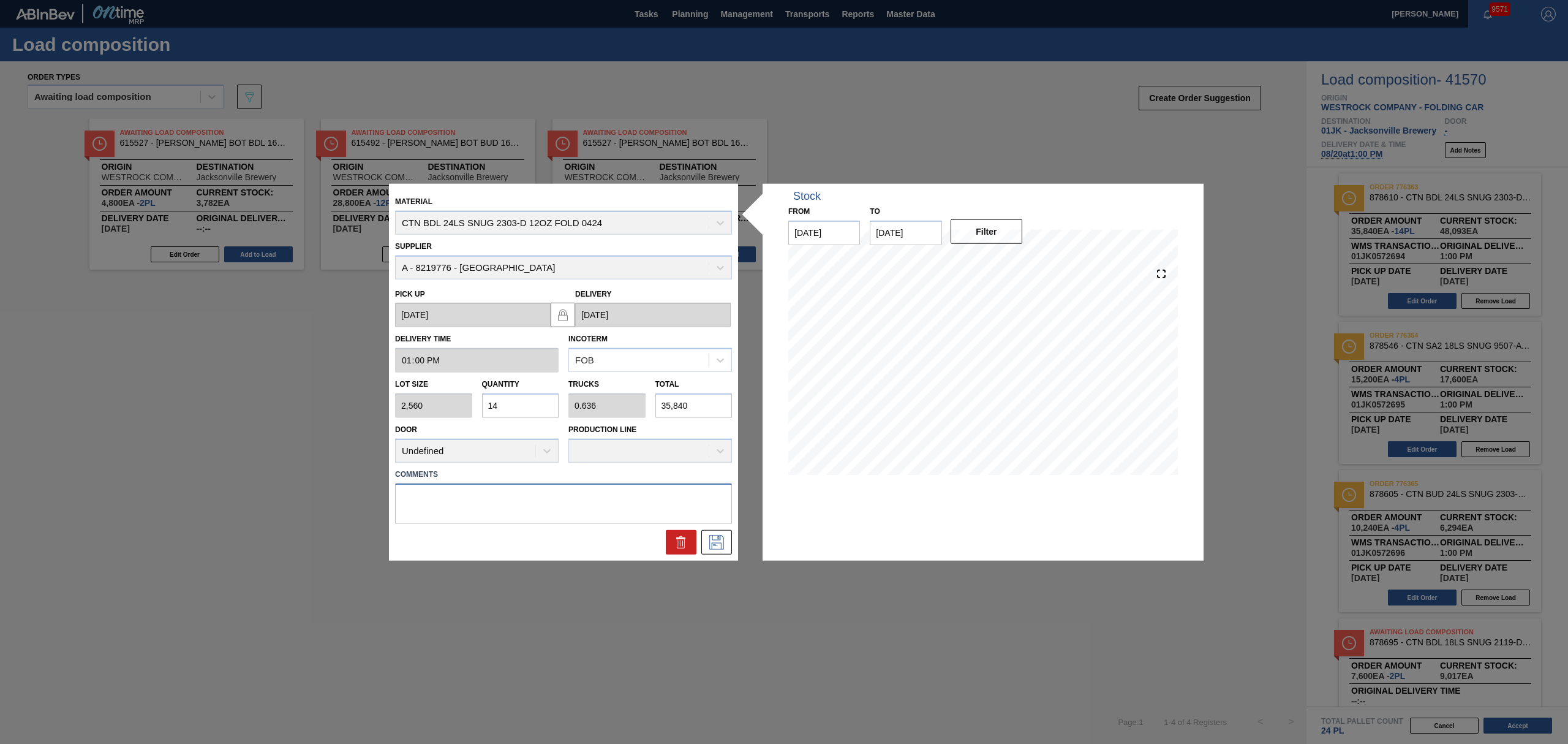
click at [623, 500] on textarea at bounding box center [563, 503] width 337 height 40
type textarea "M1, DROP"
click at [715, 532] on button at bounding box center [717, 541] width 30 height 25
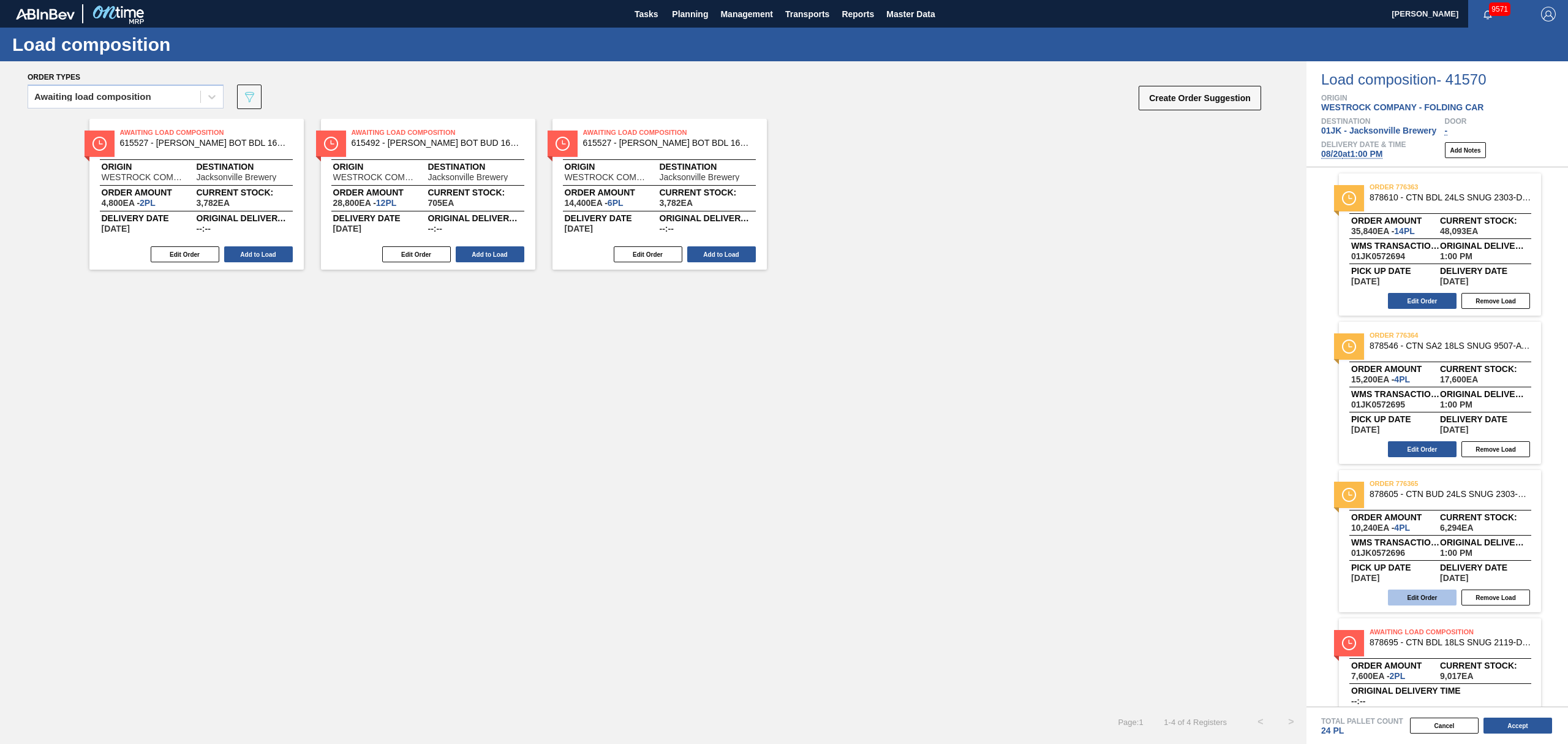
click at [1407, 590] on button "Edit Order" at bounding box center [1422, 598] width 69 height 16
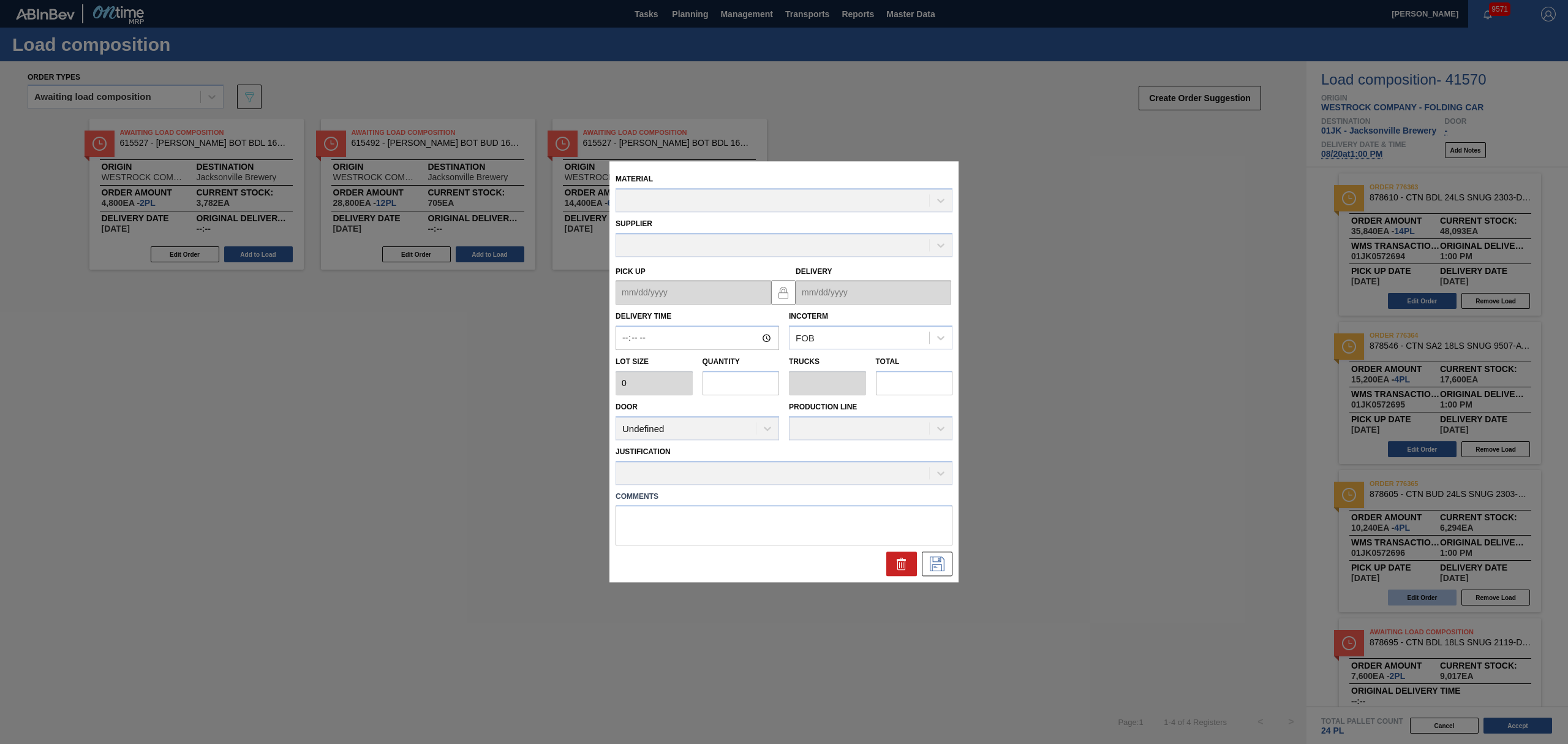
type input "13:00:00"
type input "2,560"
type input "4"
type input "0.154"
type input "10,240"
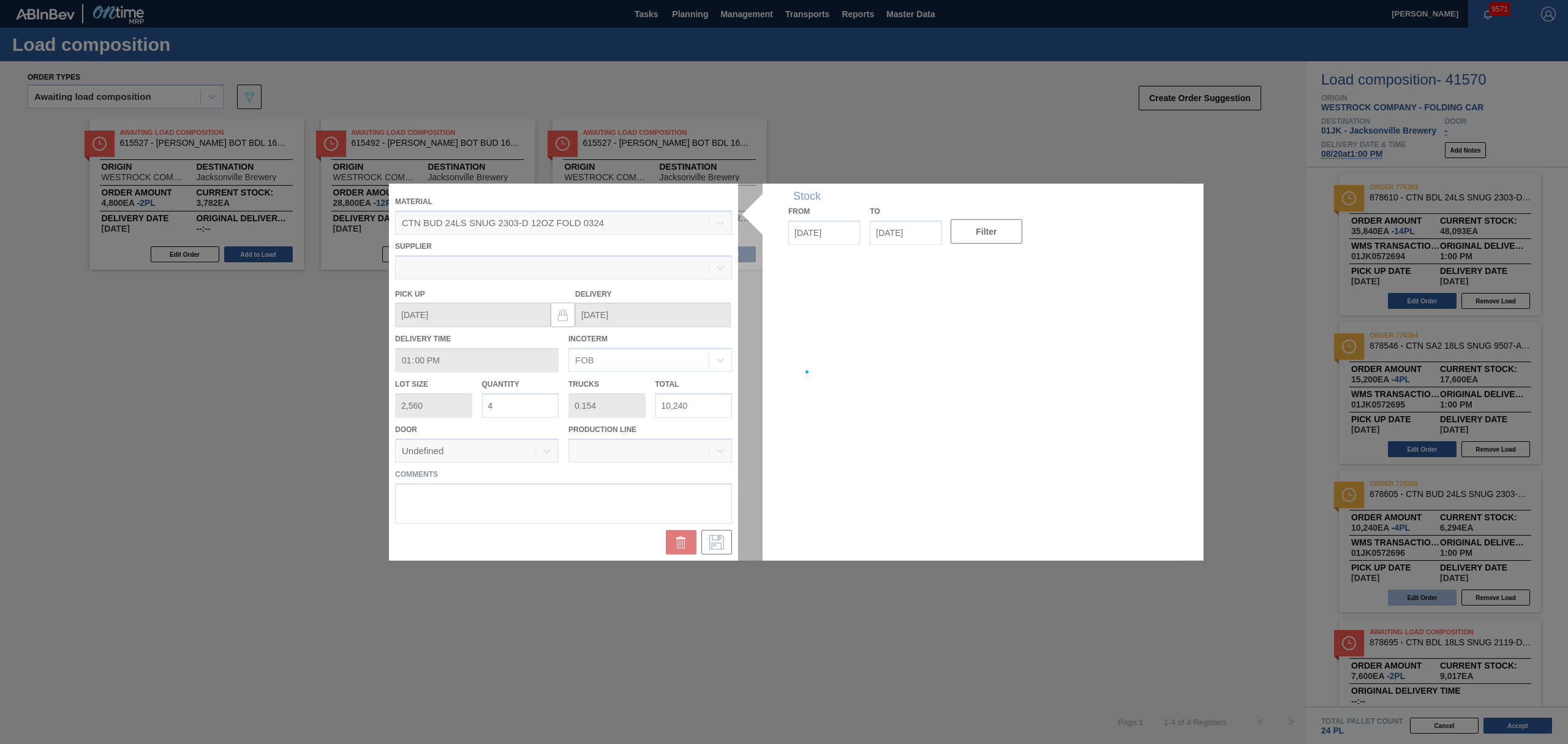
type up "[DATE]"
type input "[DATE]"
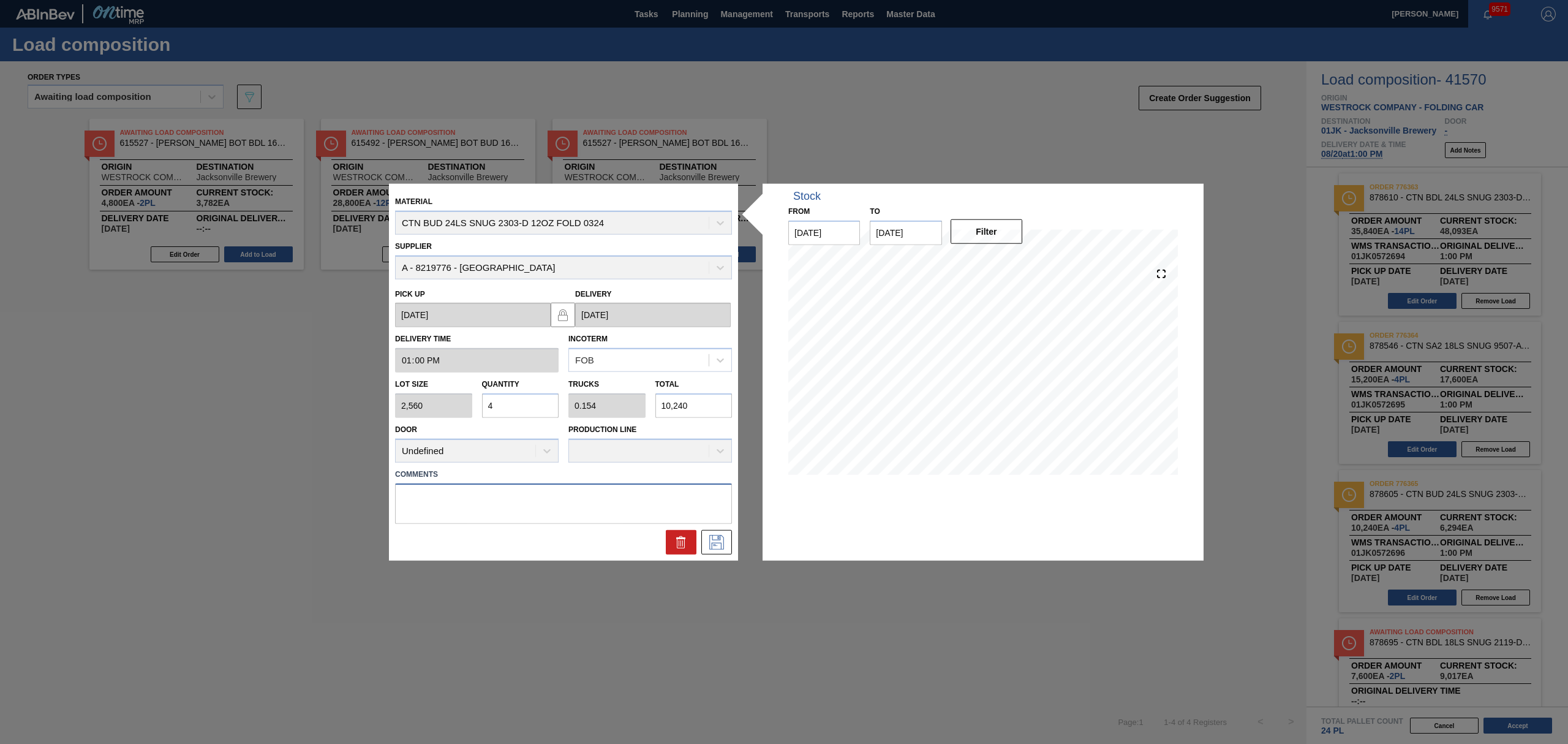
click at [456, 499] on textarea at bounding box center [563, 503] width 337 height 40
type textarea "NOSE, DROP"
click at [713, 543] on icon at bounding box center [717, 541] width 20 height 15
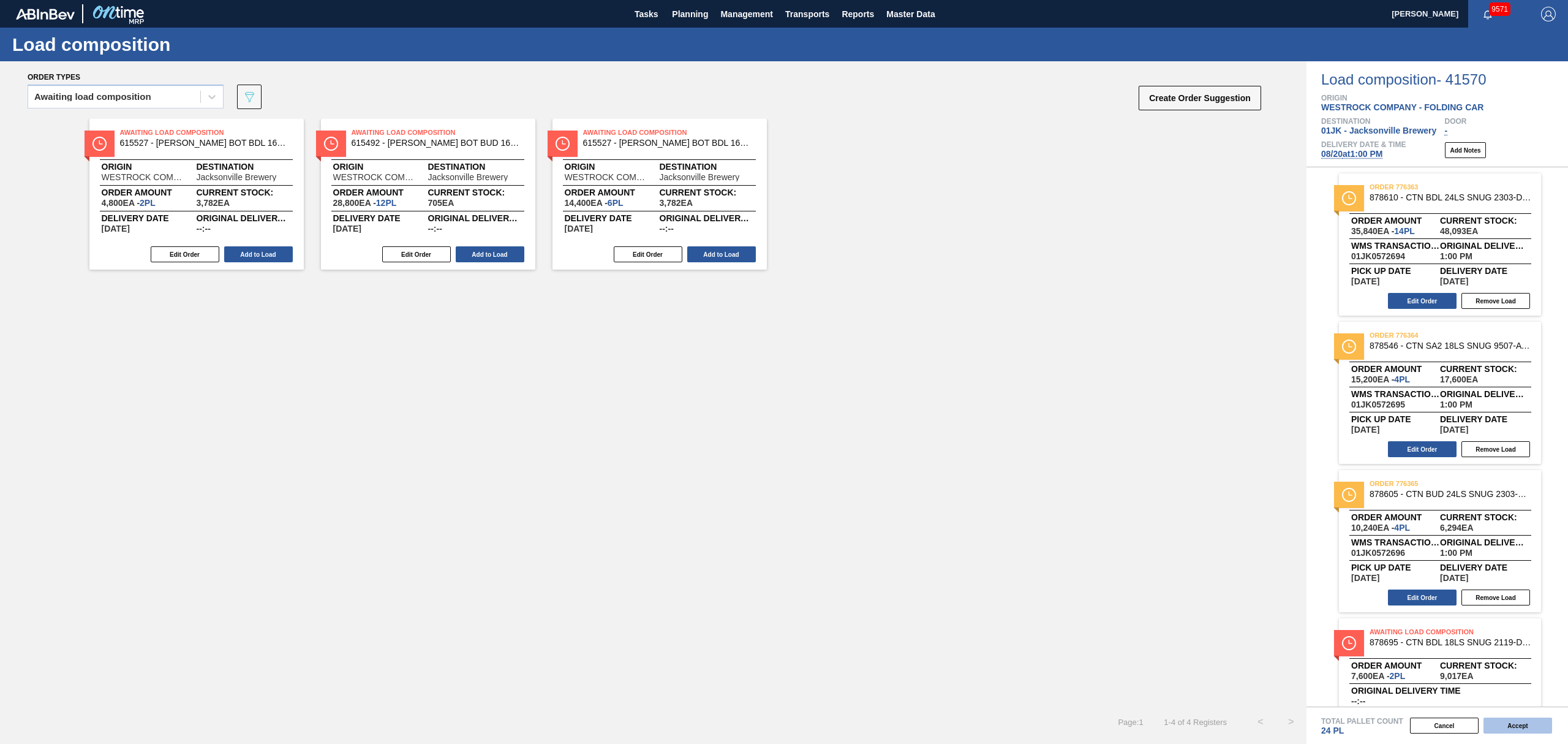
click at [1549, 727] on button "Accept" at bounding box center [1518, 725] width 69 height 16
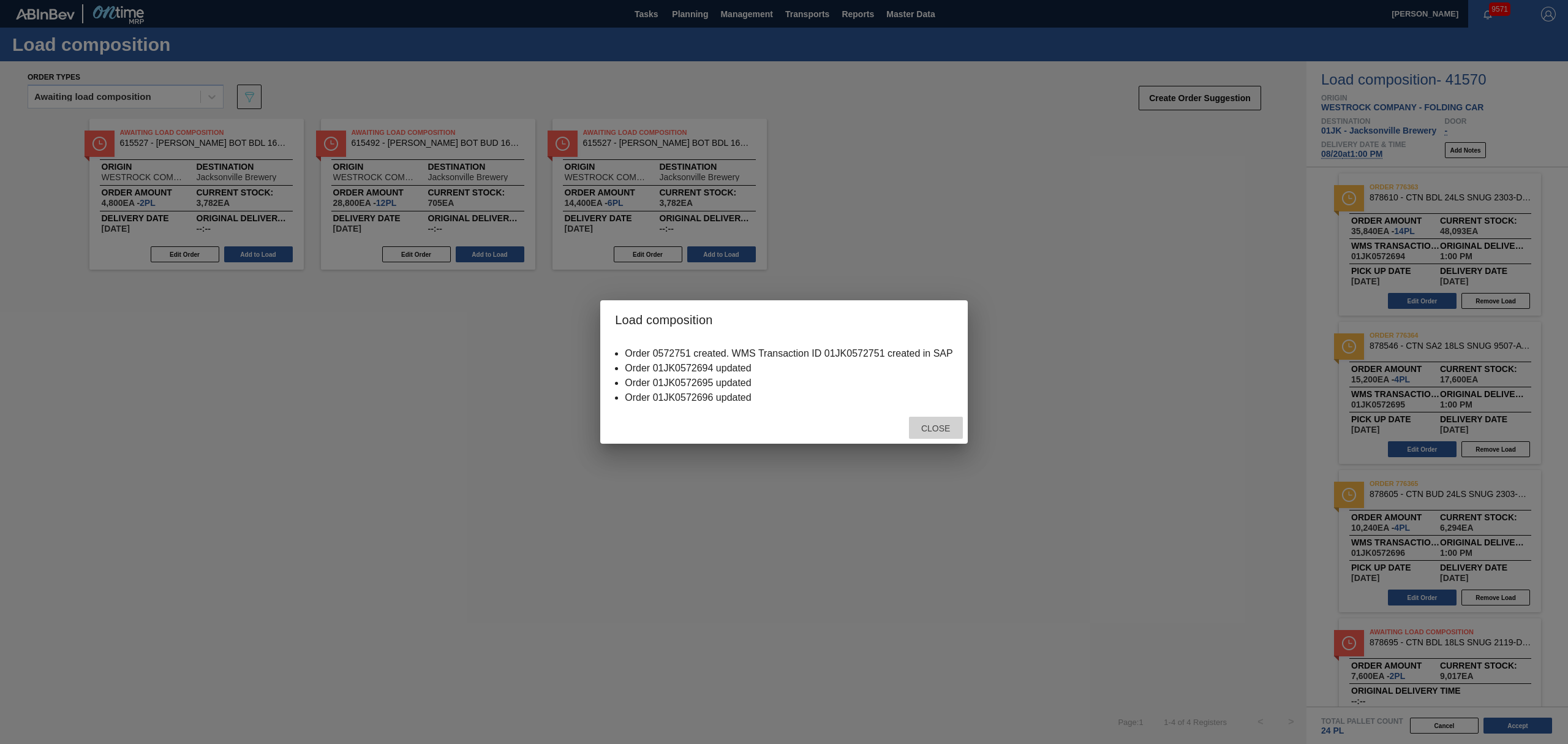
click at [939, 439] on div "Close" at bounding box center [935, 428] width 54 height 23
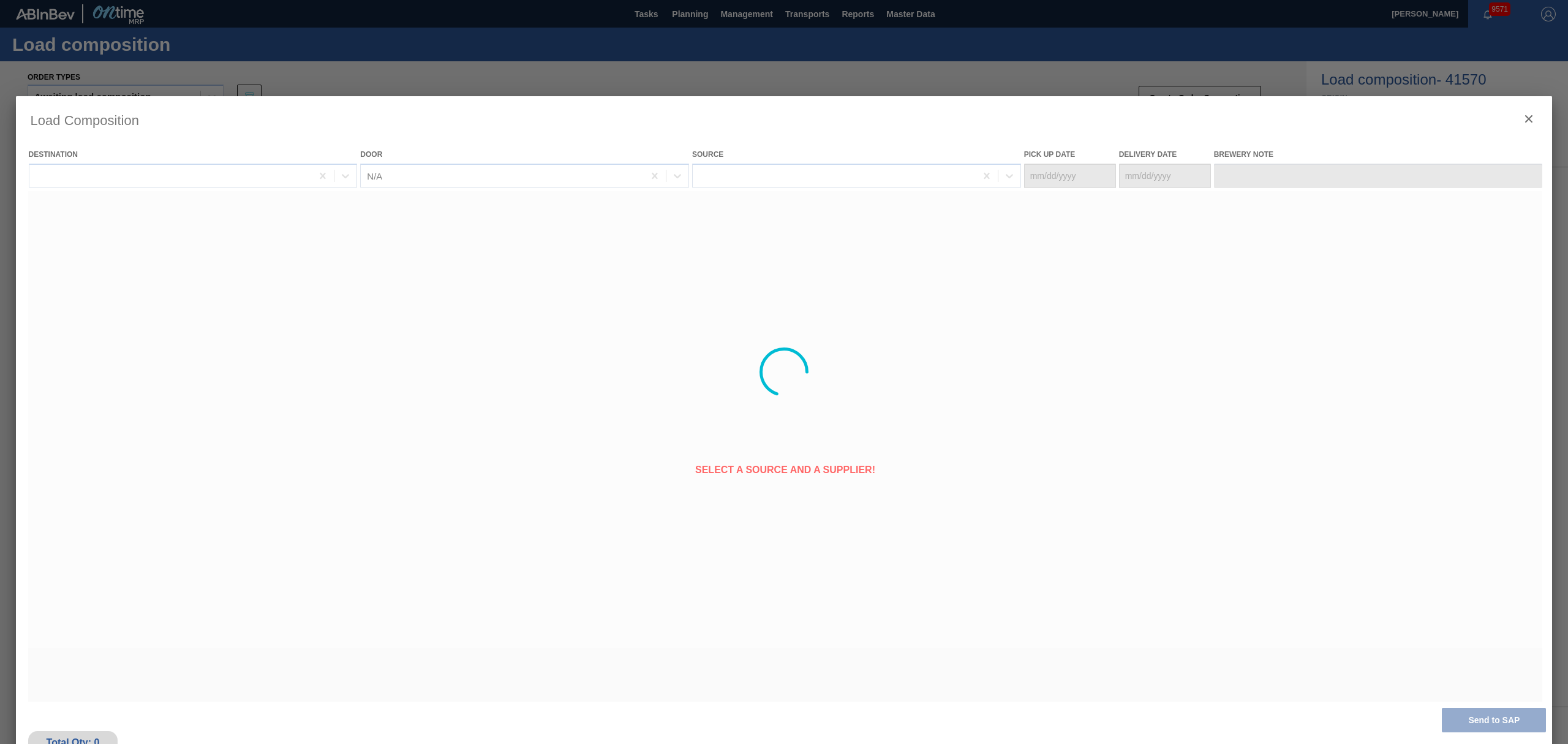
type Date "[DATE]"
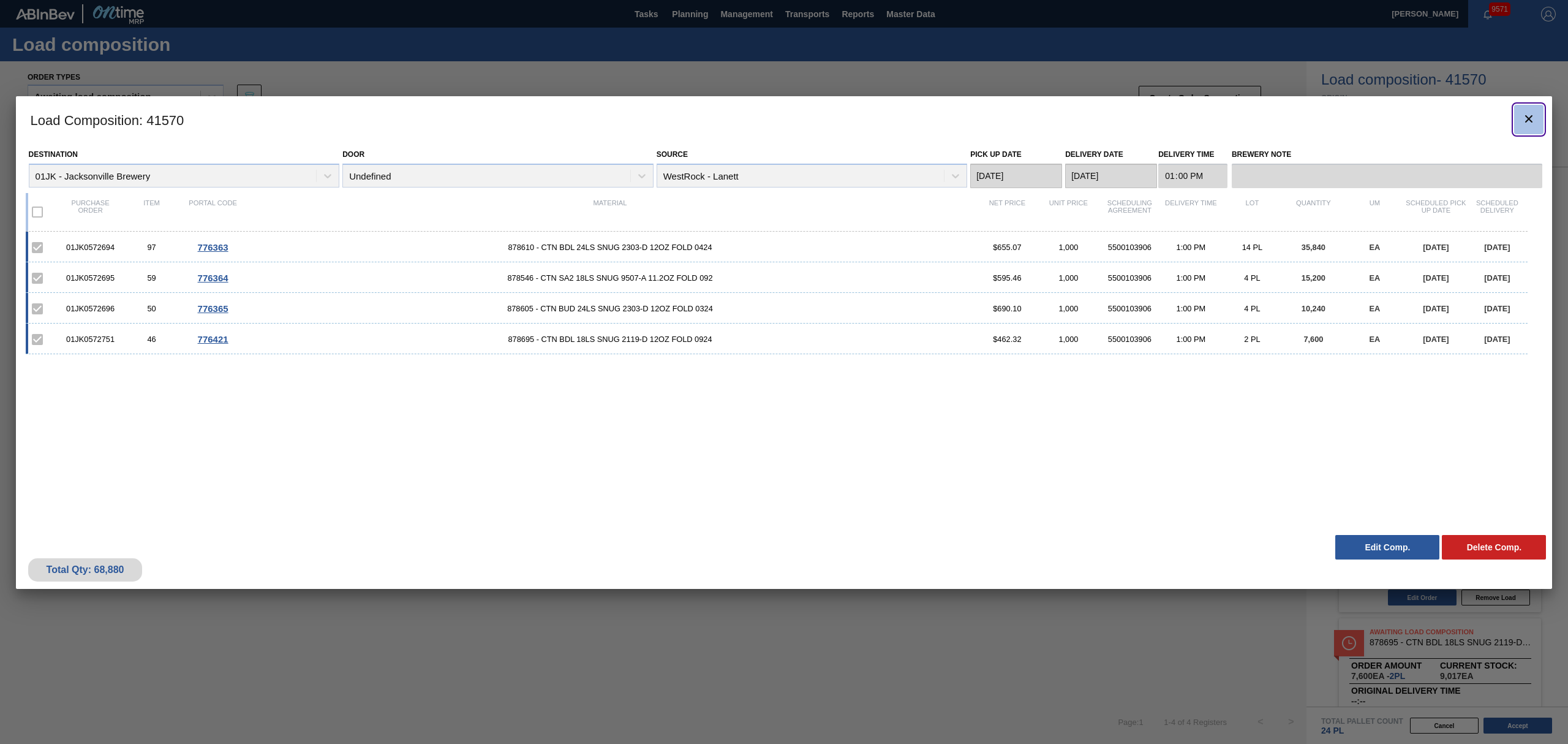
click at [1529, 123] on icon "botão de ícone" at bounding box center [1529, 119] width 15 height 15
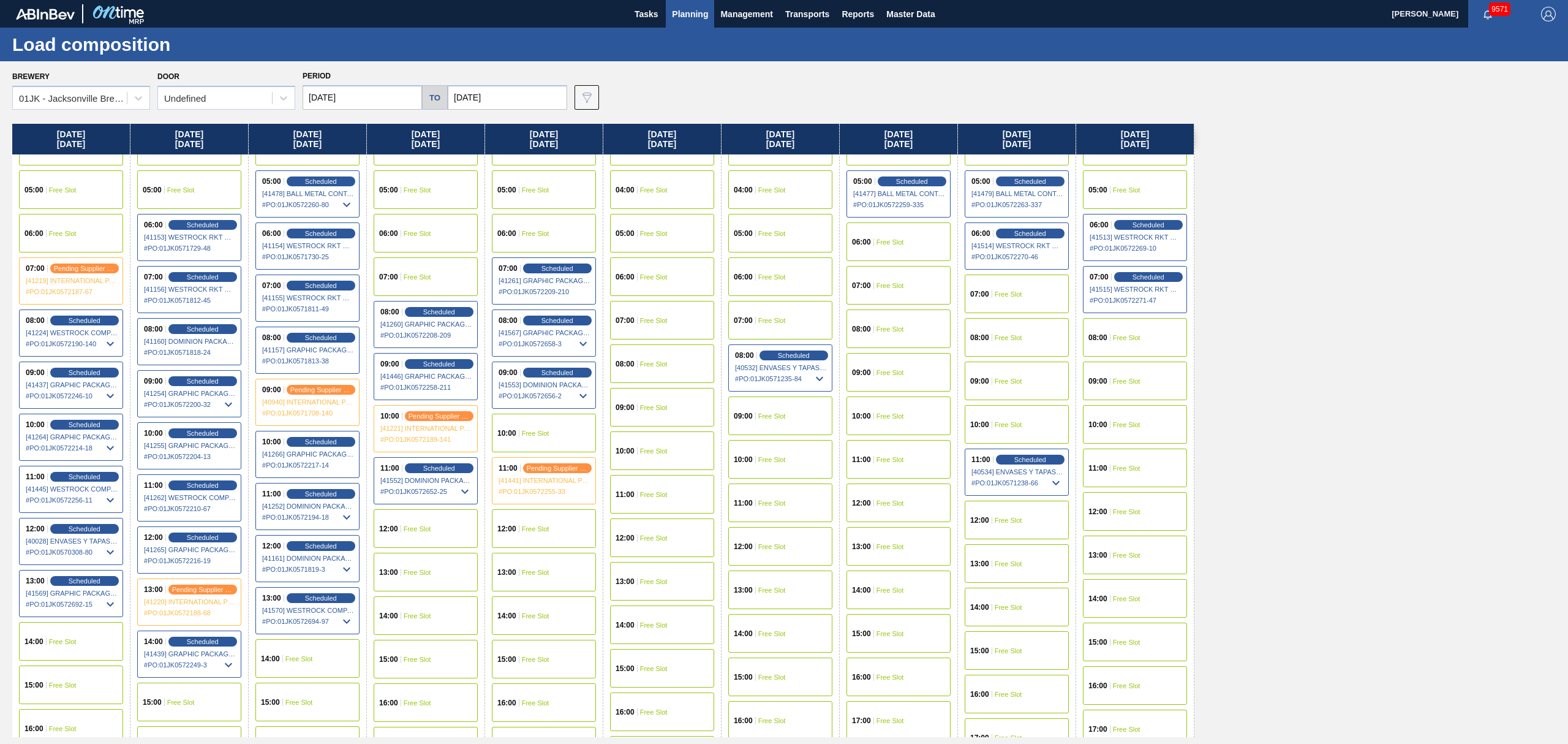
scroll to position [163, 0]
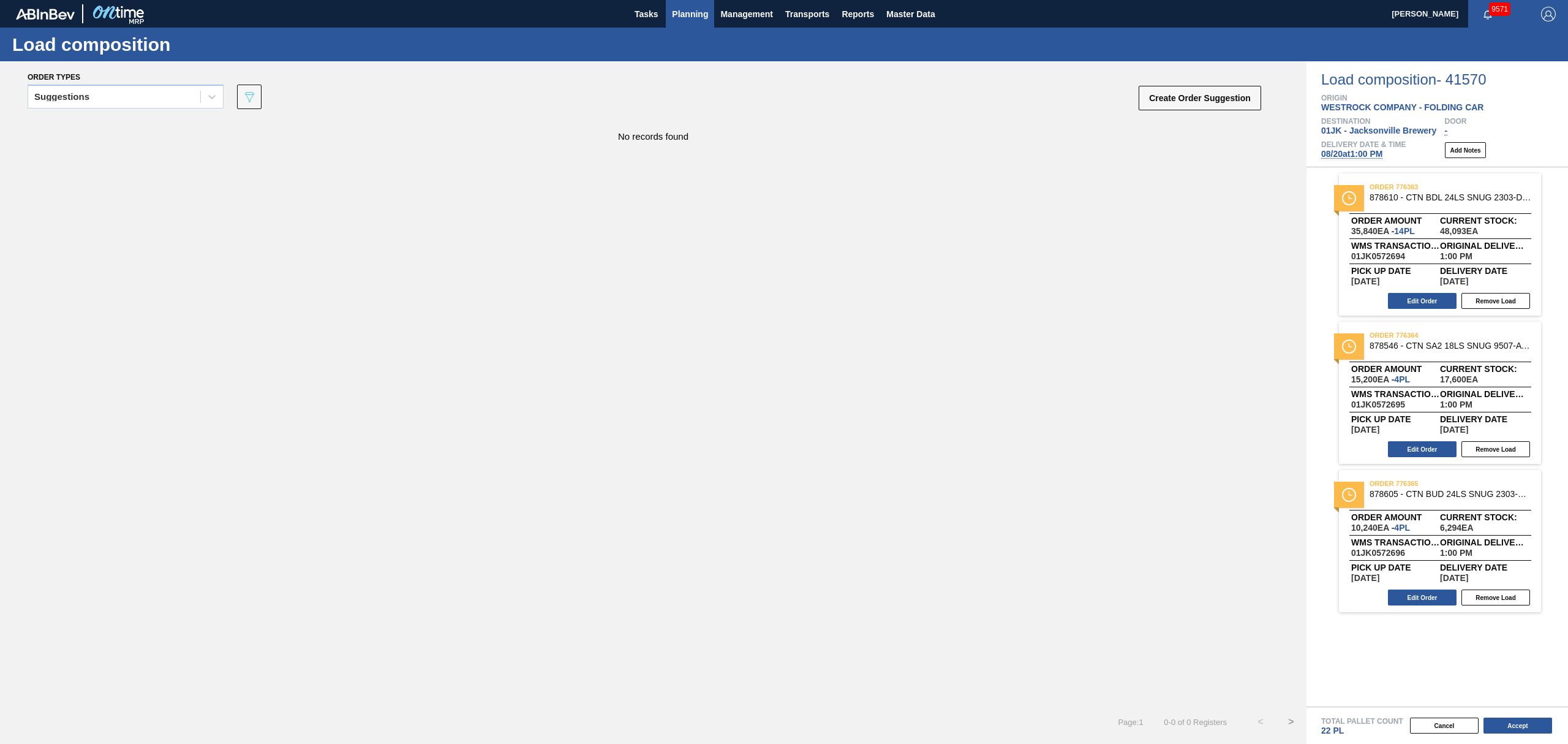
click at [694, 7] on span "Planning" at bounding box center [690, 14] width 36 height 15
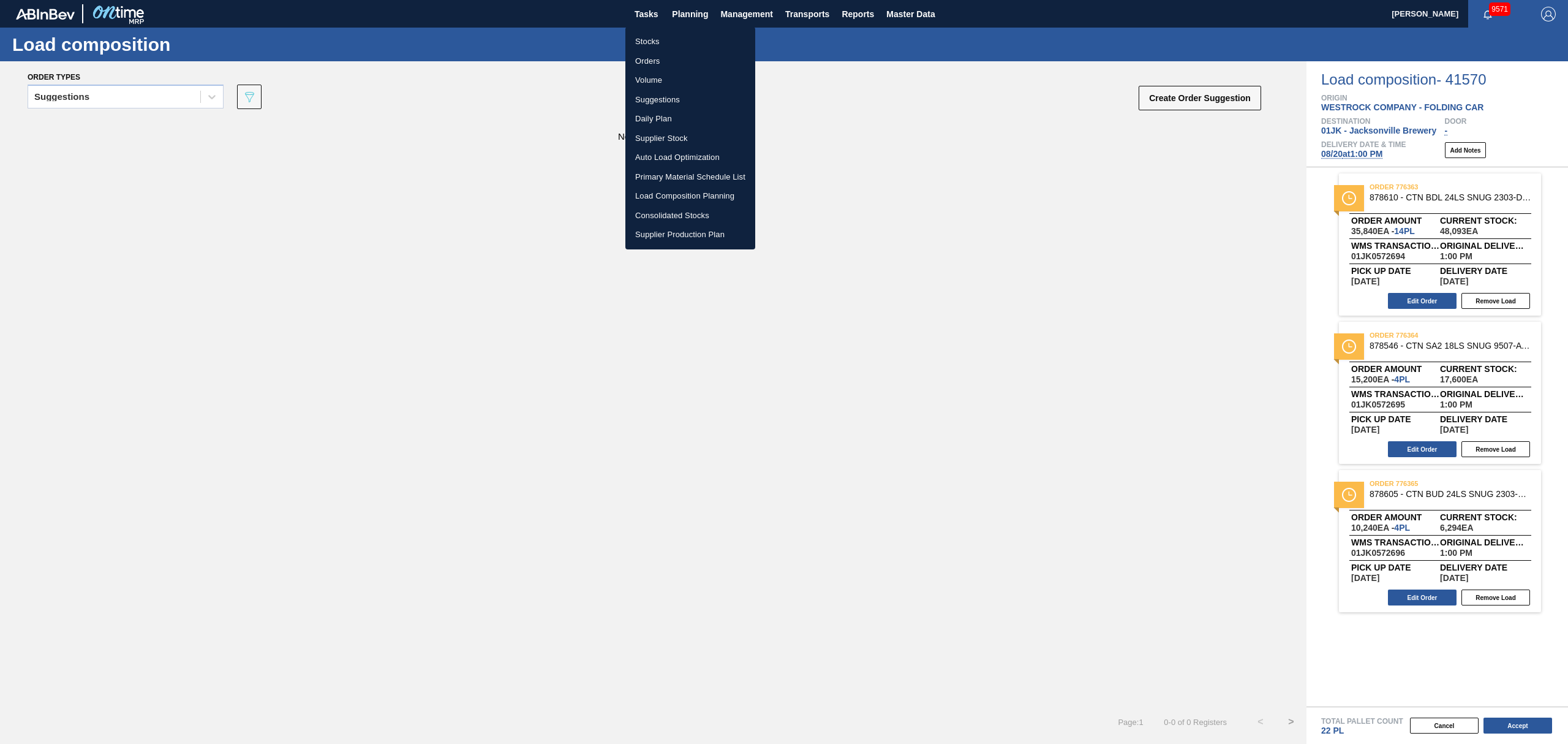
click at [639, 94] on li "Suggestions" at bounding box center [690, 100] width 130 height 20
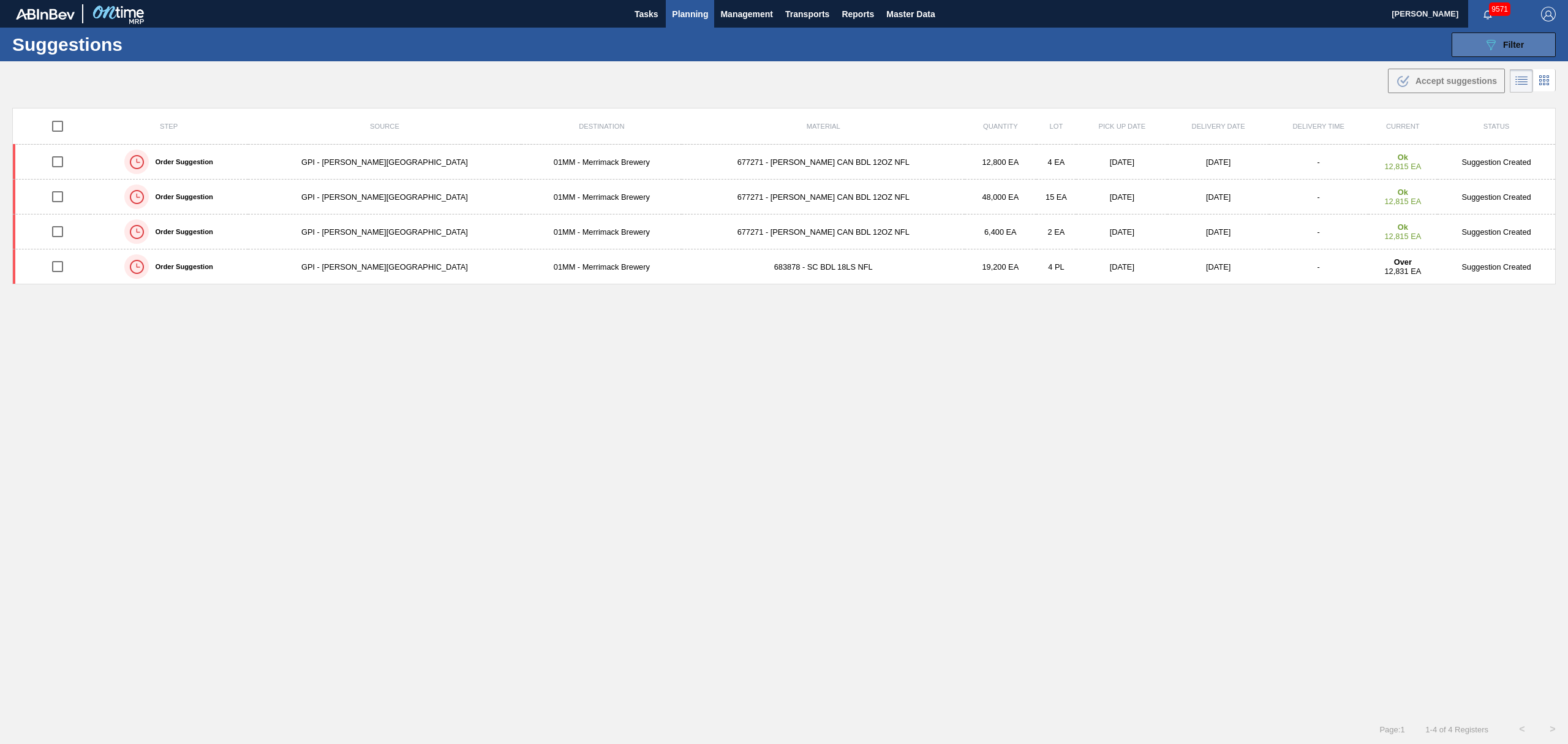
click at [1498, 36] on button "089F7B8B-B2A5-4AFE-B5C0-19BA573D28AC Filter" at bounding box center [1503, 44] width 104 height 25
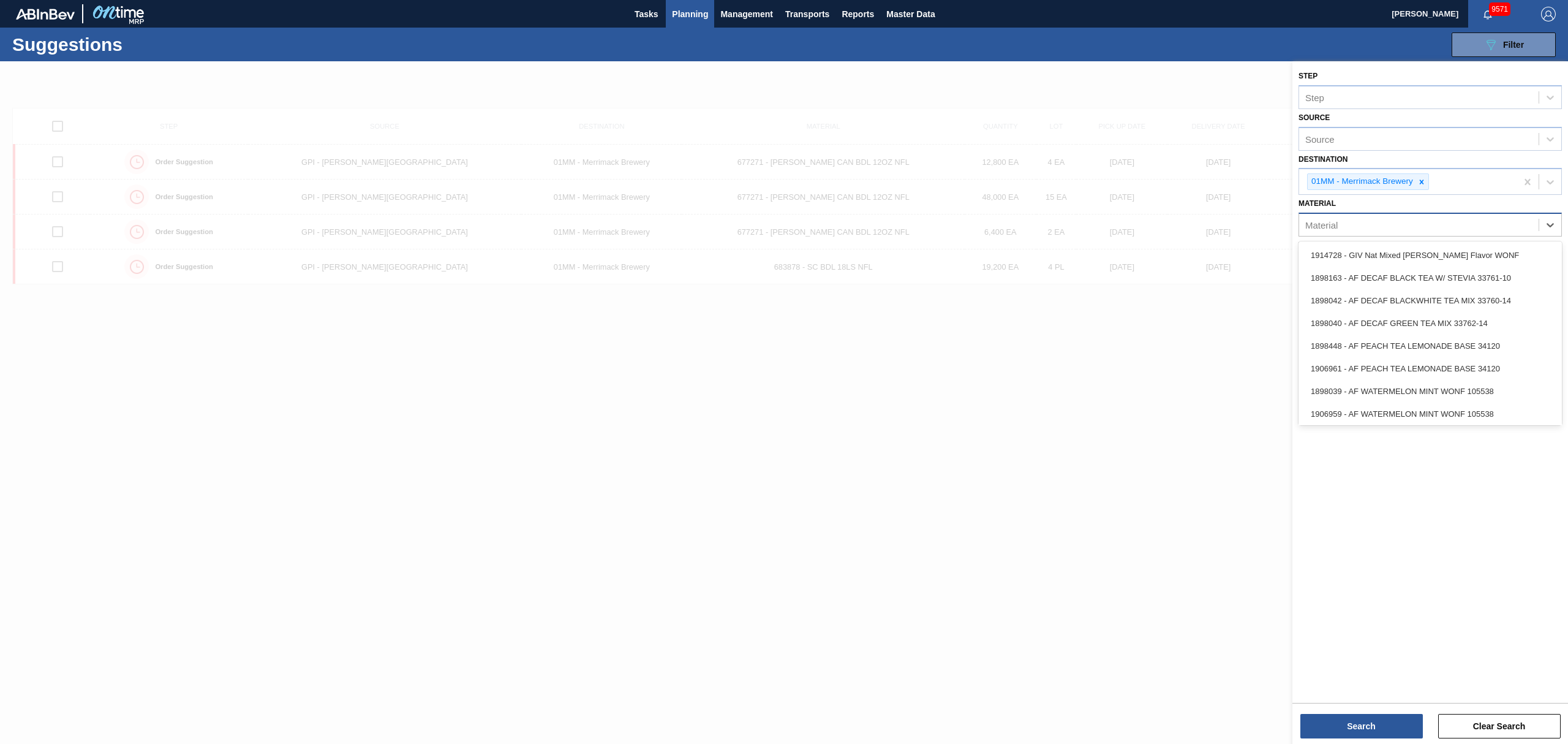
click at [1505, 236] on div "Material" at bounding box center [1430, 225] width 264 height 24
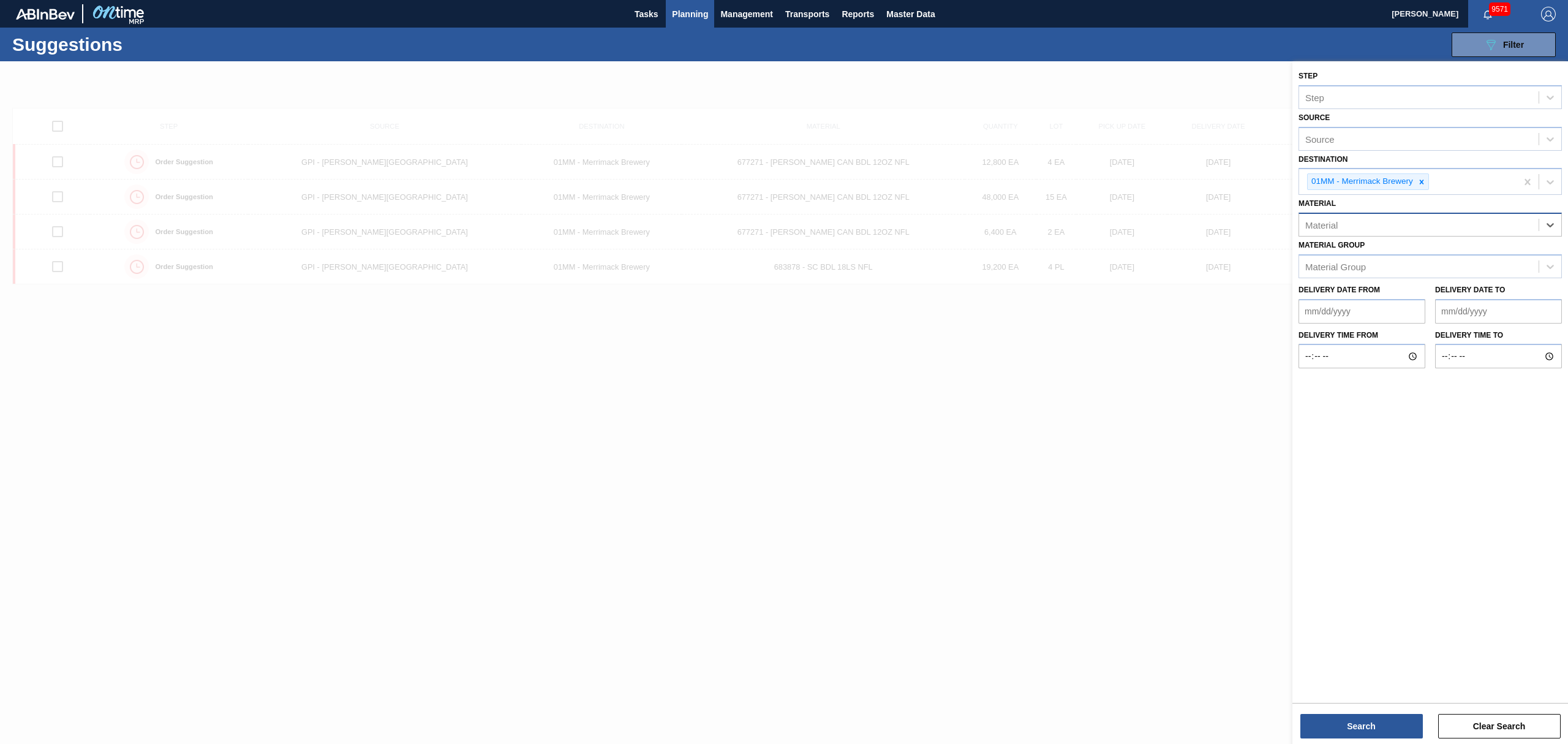
click at [1500, 221] on div "Material" at bounding box center [1419, 225] width 240 height 18
type input "01"
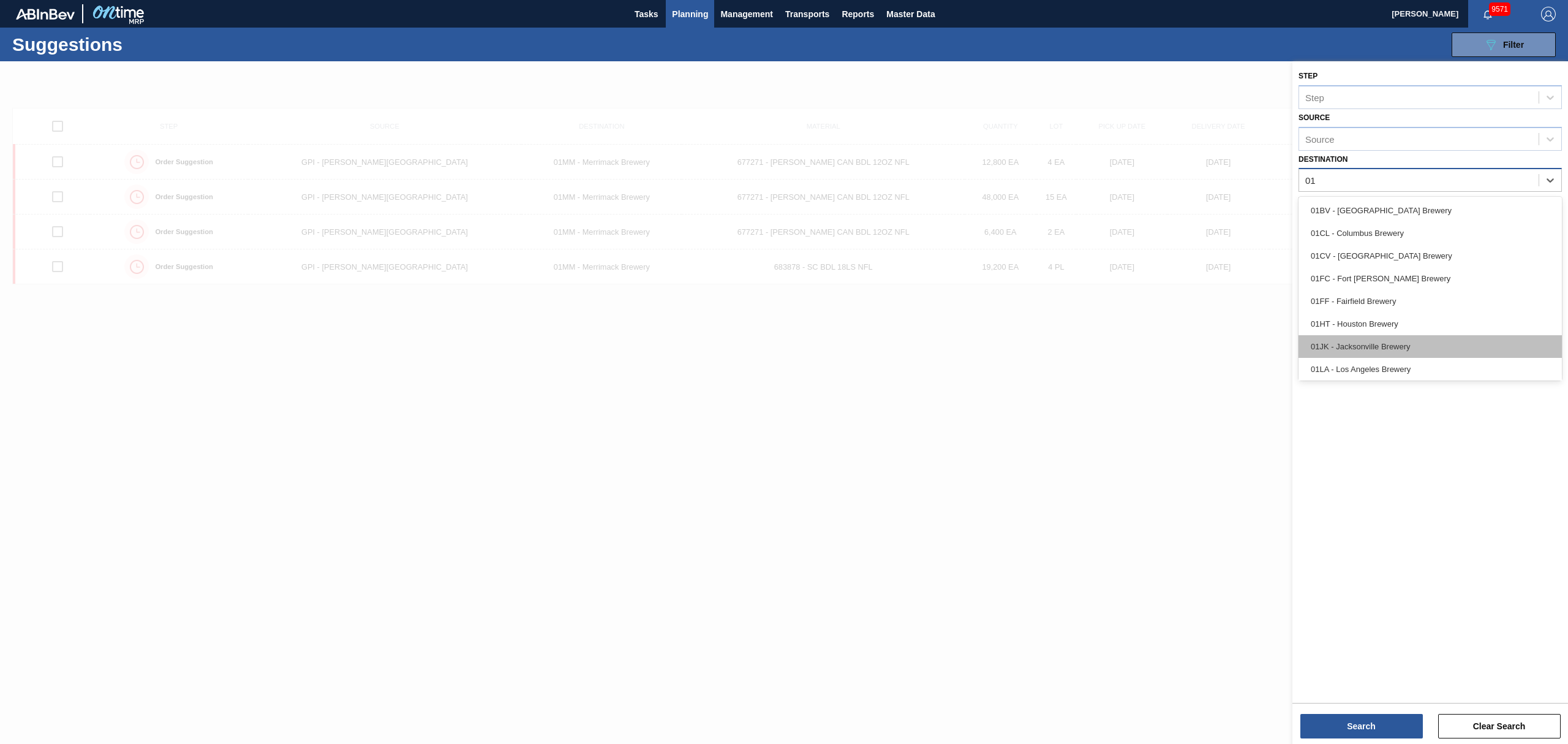
click at [1443, 352] on div "01JK - Jacksonville Brewery" at bounding box center [1430, 346] width 264 height 23
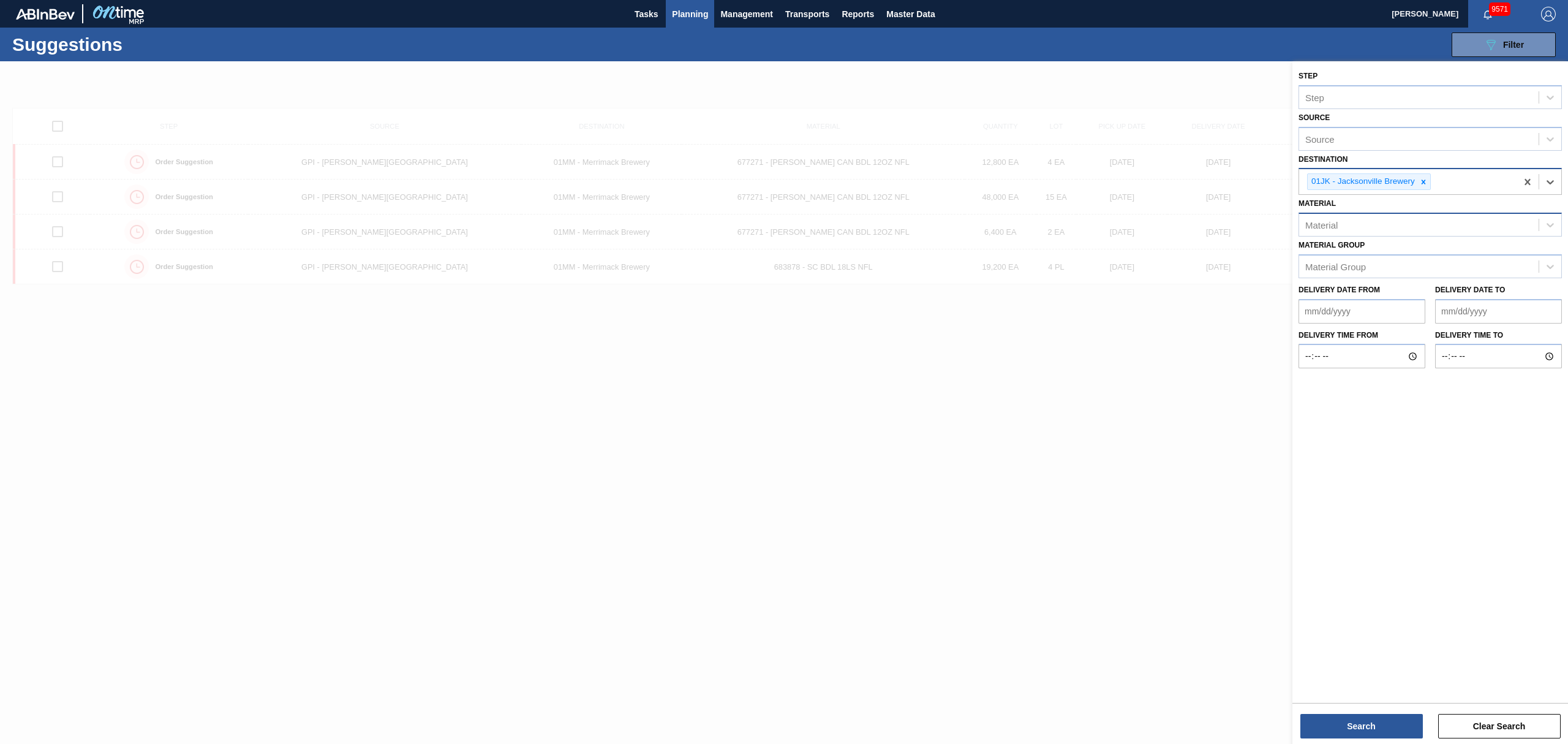
click at [1377, 223] on div "Material" at bounding box center [1419, 225] width 240 height 18
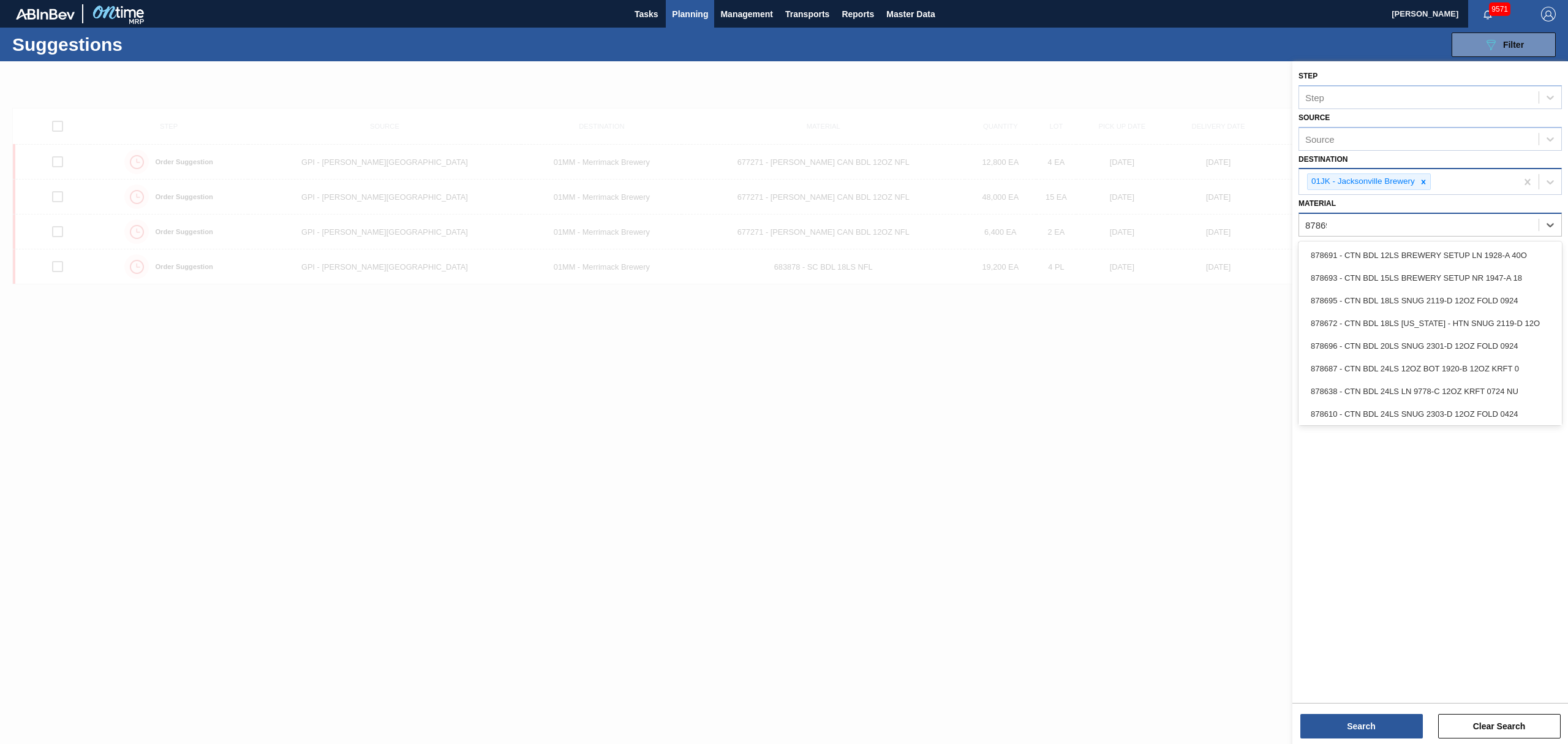
type input "878695"
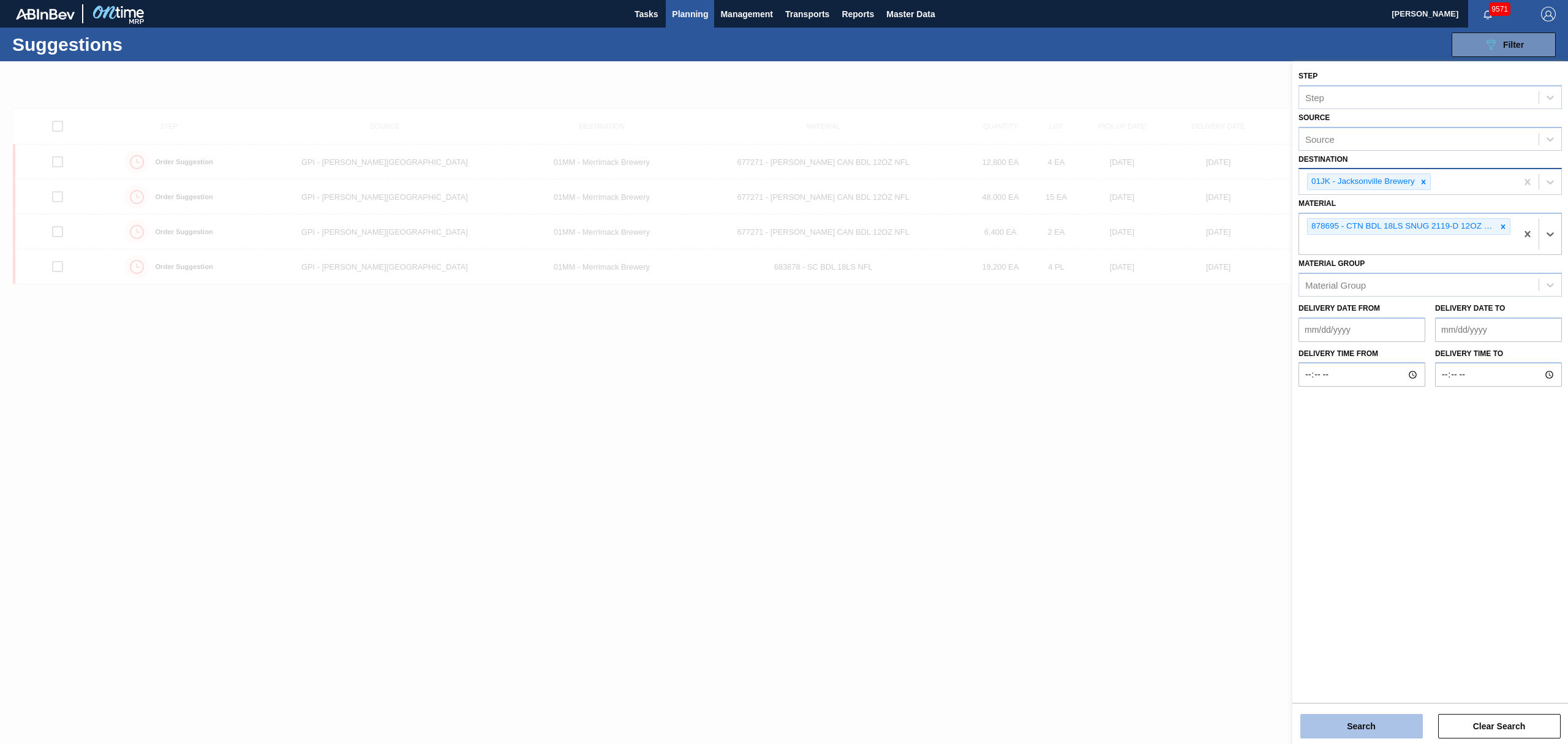
click at [1368, 734] on button "Search" at bounding box center [1361, 725] width 123 height 25
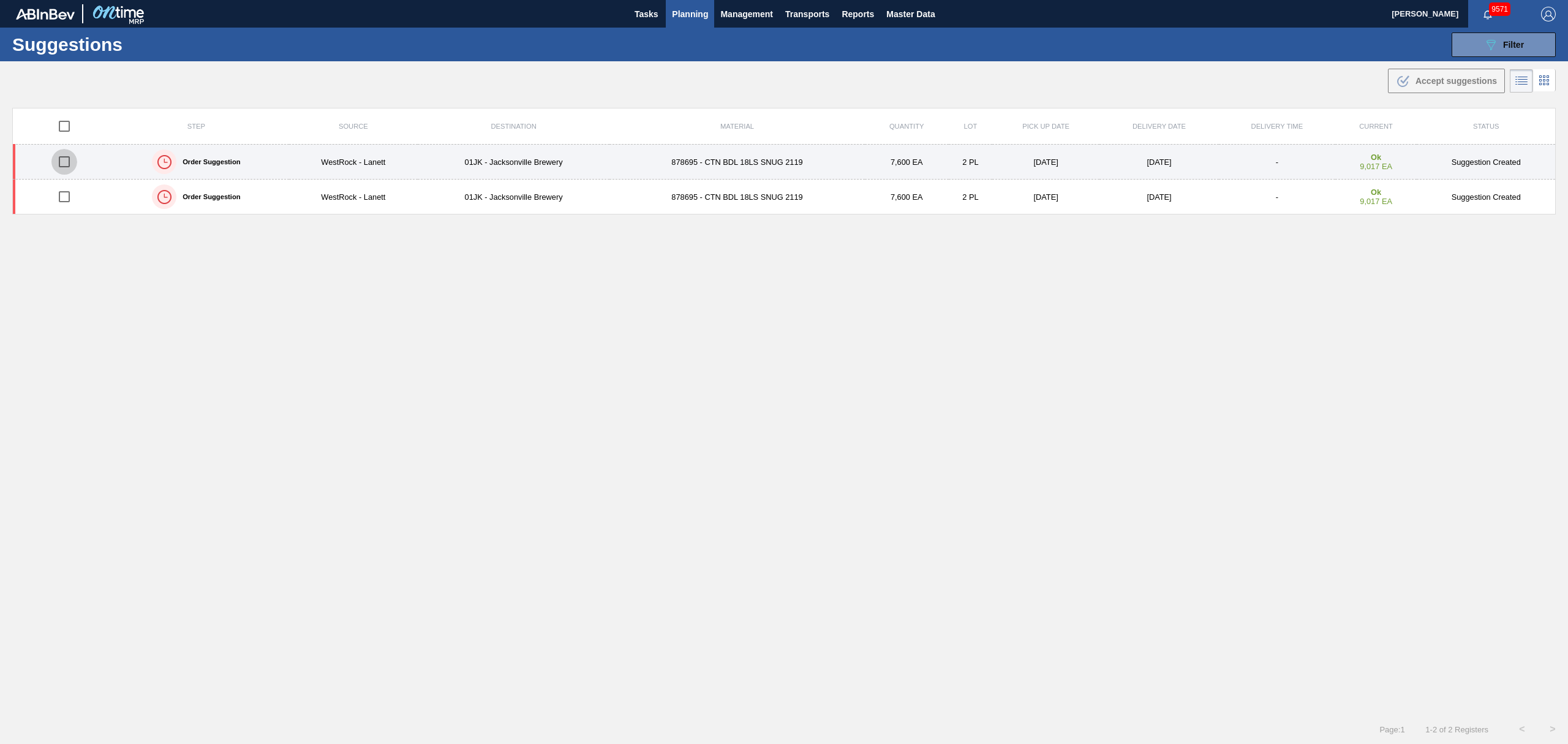
click at [68, 162] on input "checkbox" at bounding box center [64, 162] width 26 height 26
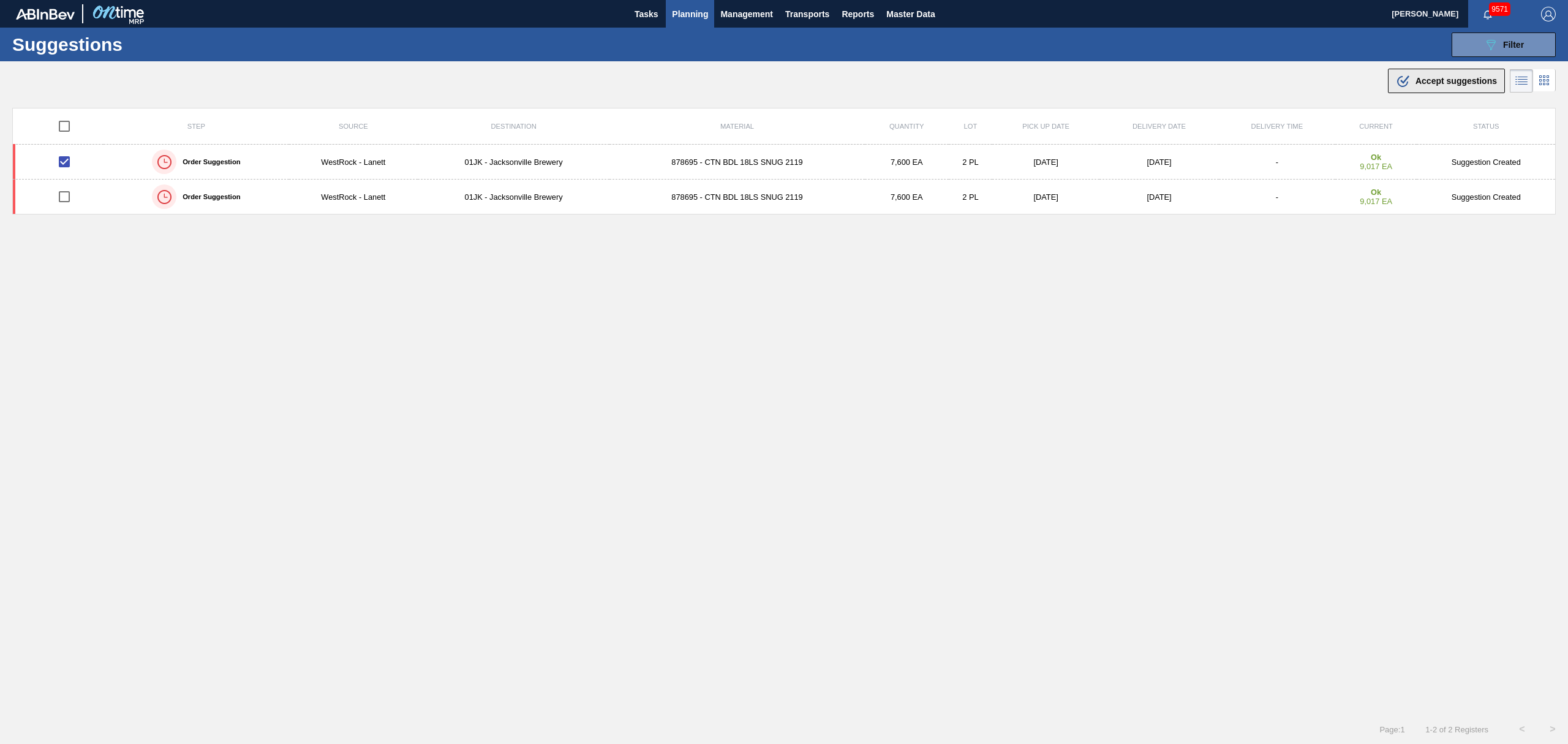
click at [1439, 79] on span "Accept suggestions" at bounding box center [1456, 81] width 81 height 10
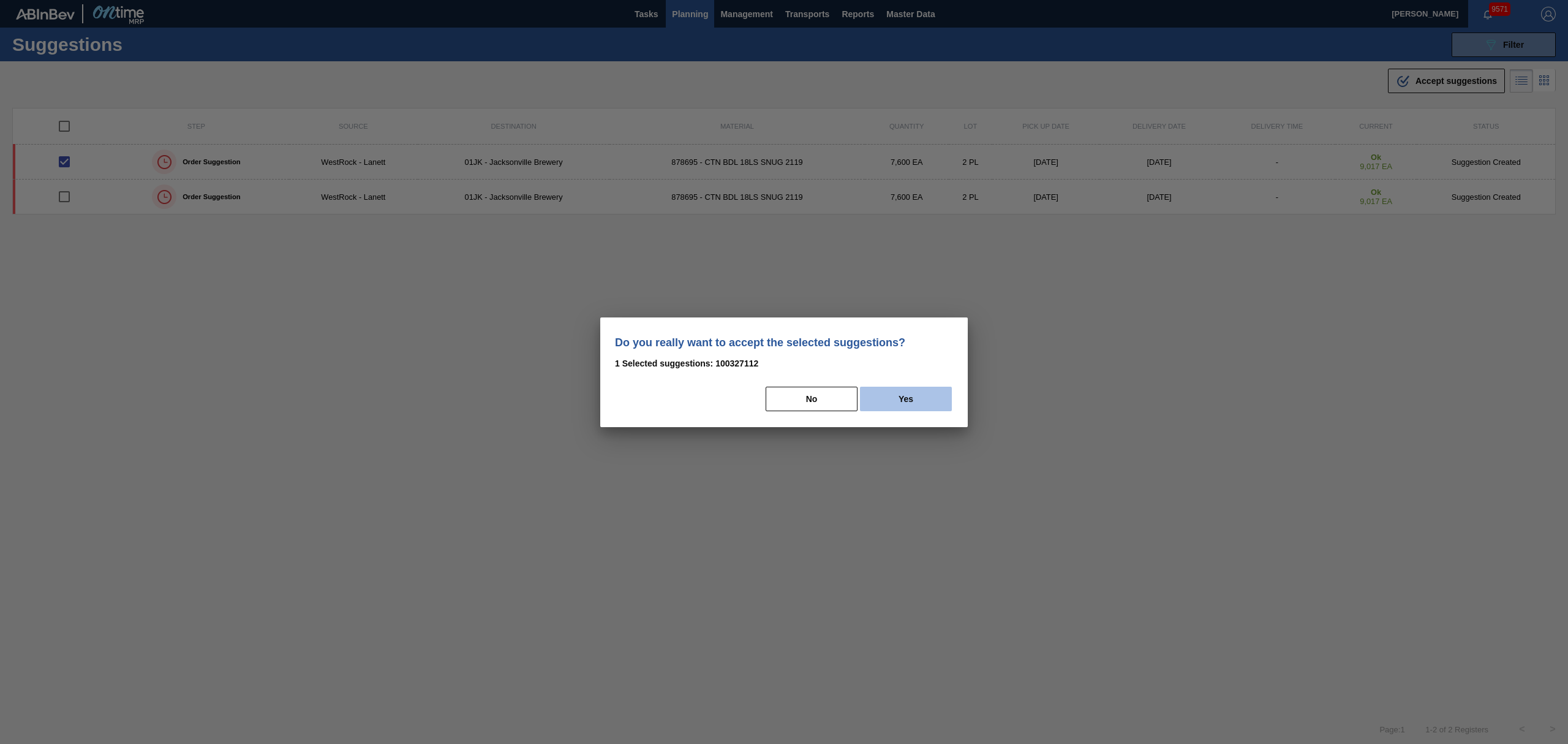
click at [936, 405] on button "Yes" at bounding box center [906, 398] width 92 height 25
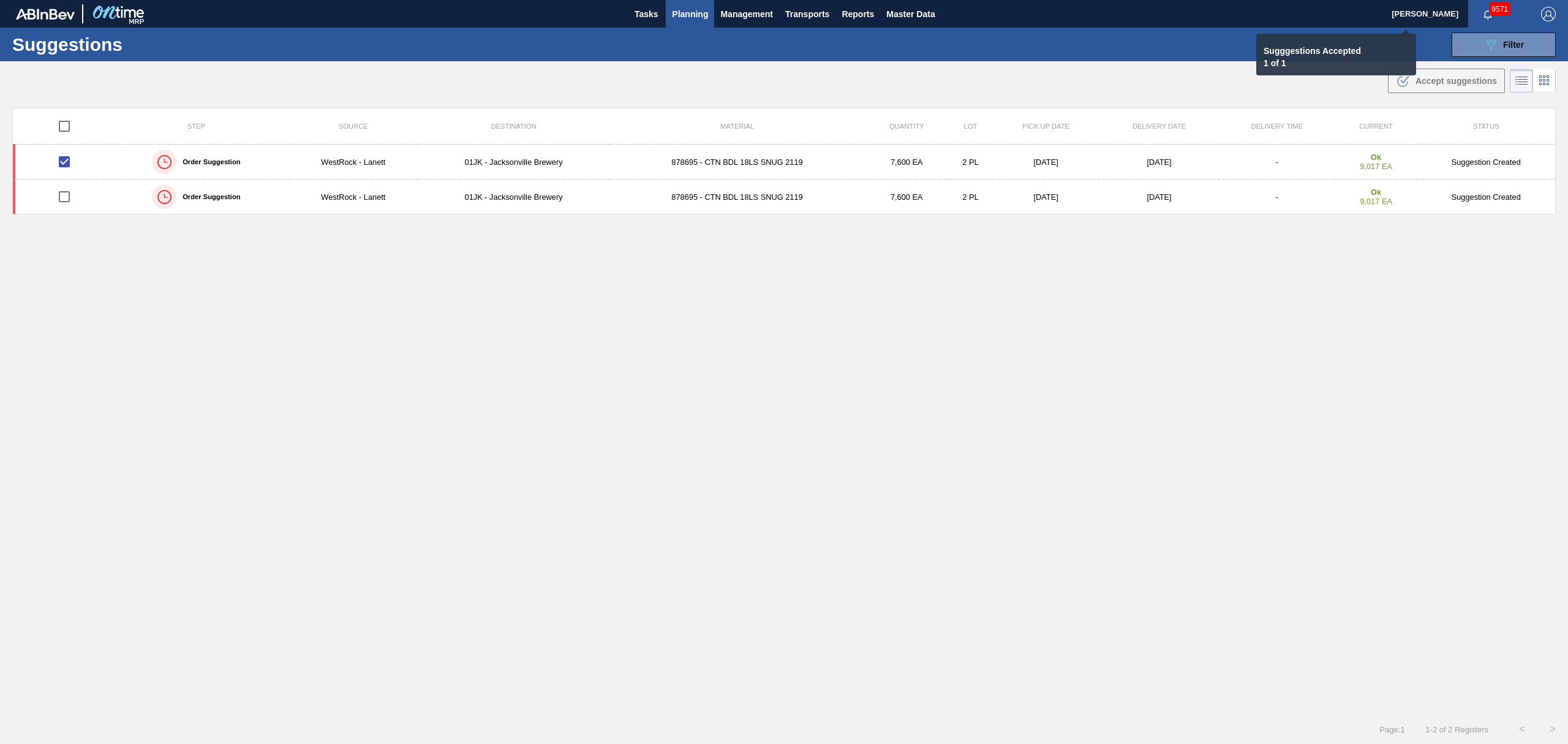
checkbox input "false"
